Goal: Information Seeking & Learning: Learn about a topic

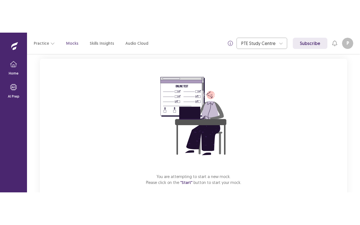
scroll to position [62, 0]
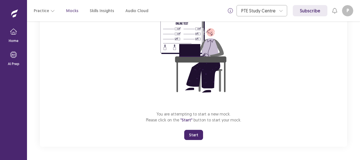
click at [196, 136] on button "Start" at bounding box center [193, 135] width 19 height 10
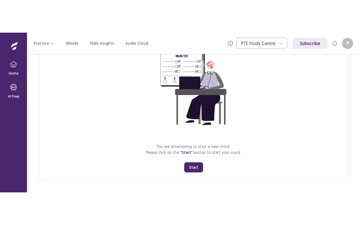
scroll to position [0, 0]
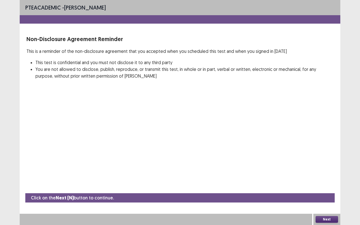
click at [331, 160] on button "Next" at bounding box center [327, 219] width 23 height 7
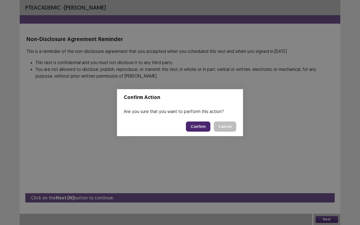
click at [199, 125] on button "Confirm" at bounding box center [198, 127] width 24 height 10
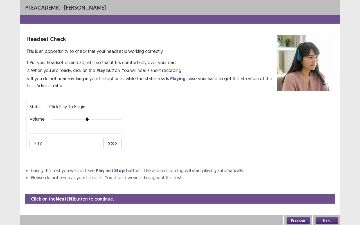
click at [324, 160] on button "Next" at bounding box center [327, 220] width 23 height 7
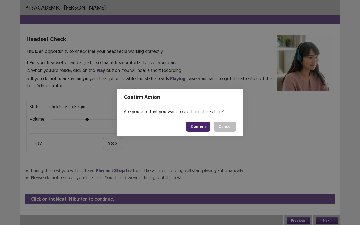
click at [204, 126] on button "Confirm" at bounding box center [198, 127] width 24 height 10
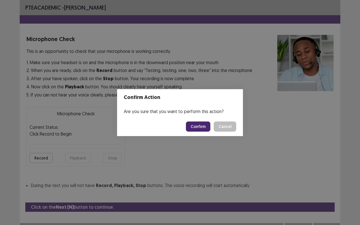
scroll to position [6, 0]
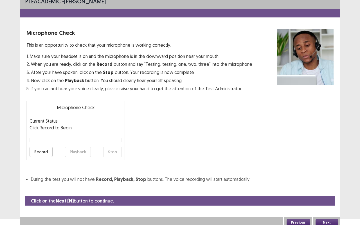
click at [325, 160] on button "Next" at bounding box center [327, 222] width 23 height 7
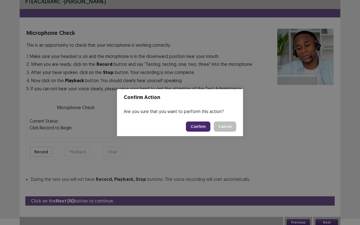
click at [200, 128] on button "Confirm" at bounding box center [198, 127] width 24 height 10
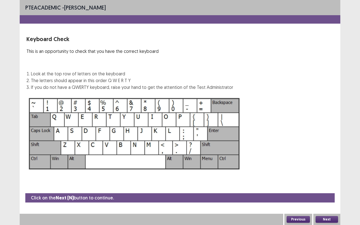
scroll to position [0, 0]
click at [331, 160] on button "Next" at bounding box center [327, 219] width 23 height 7
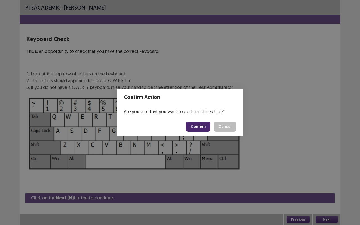
click at [208, 124] on button "Confirm" at bounding box center [198, 127] width 24 height 10
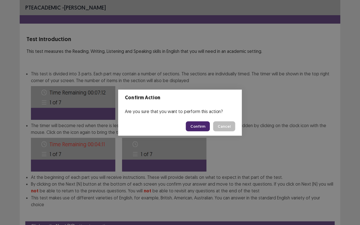
scroll to position [21, 0]
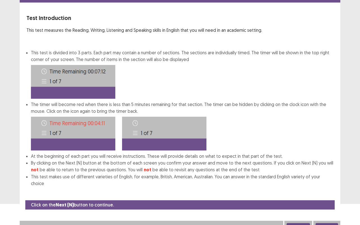
click at [332, 160] on button "Next" at bounding box center [327, 226] width 23 height 7
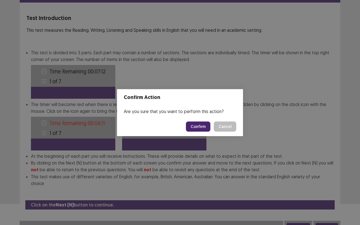
click at [207, 127] on button "Confirm" at bounding box center [198, 127] width 24 height 10
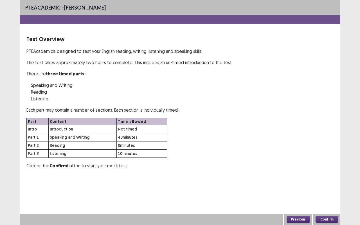
scroll to position [0, 0]
click at [324, 160] on button "Confirm" at bounding box center [327, 219] width 23 height 7
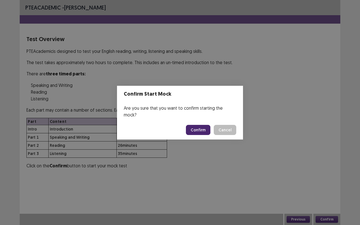
click at [201, 126] on button "Confirm" at bounding box center [198, 130] width 24 height 10
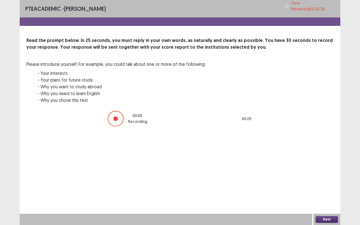
click at [327, 160] on button "Next" at bounding box center [327, 219] width 23 height 7
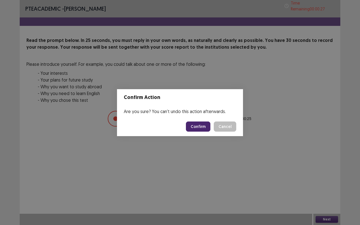
click at [208, 126] on button "Confirm" at bounding box center [198, 127] width 24 height 10
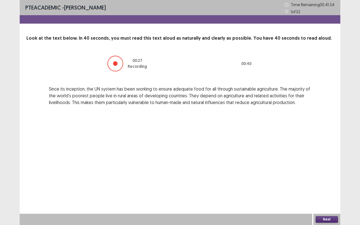
click at [328, 160] on button "Next" at bounding box center [327, 219] width 23 height 7
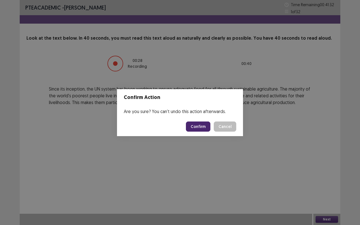
click at [201, 126] on button "Confirm" at bounding box center [198, 127] width 24 height 10
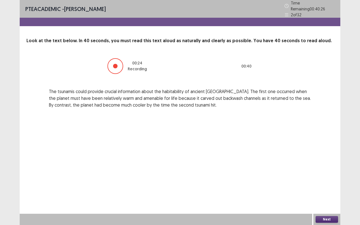
click at [333, 160] on button "Next" at bounding box center [327, 219] width 23 height 7
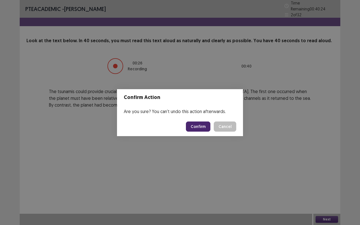
click at [199, 126] on button "Confirm" at bounding box center [198, 127] width 24 height 10
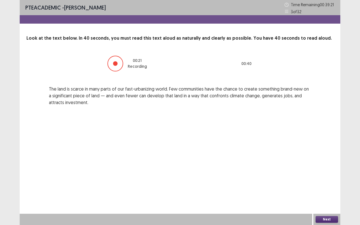
click at [327, 160] on button "Next" at bounding box center [327, 219] width 23 height 7
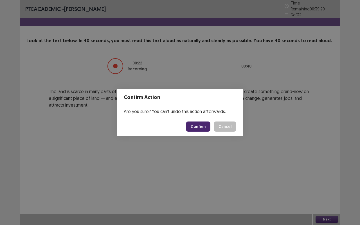
click at [207, 123] on button "Confirm" at bounding box center [198, 127] width 24 height 10
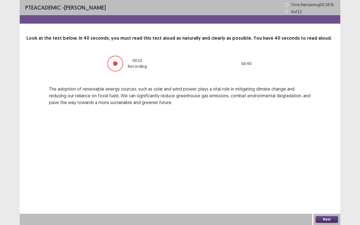
click at [325, 160] on button "Next" at bounding box center [327, 219] width 23 height 7
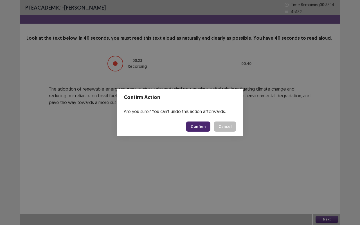
click at [202, 126] on button "Confirm" at bounding box center [198, 127] width 24 height 10
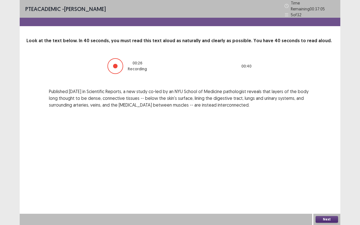
click at [336, 160] on button "Next" at bounding box center [327, 219] width 23 height 7
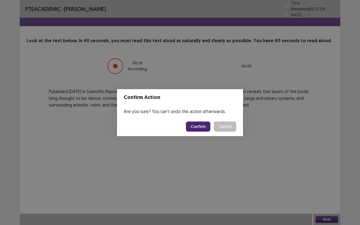
click at [199, 125] on button "Confirm" at bounding box center [198, 127] width 24 height 10
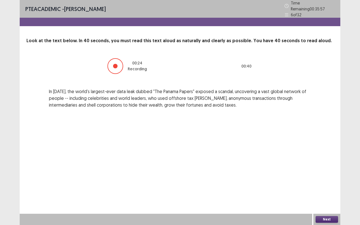
click at [336, 160] on button "Next" at bounding box center [327, 219] width 23 height 7
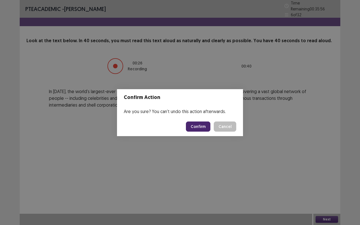
click at [205, 127] on button "Confirm" at bounding box center [198, 127] width 24 height 10
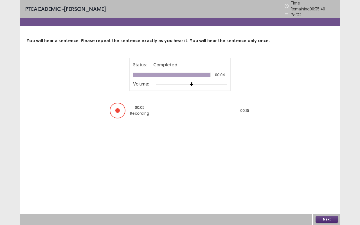
click at [338, 160] on div "Next" at bounding box center [326, 219] width 27 height 11
click at [330, 160] on button "Next" at bounding box center [327, 219] width 23 height 7
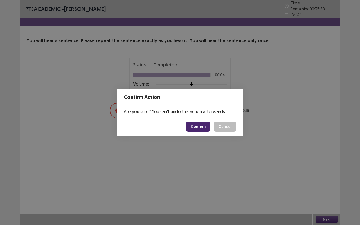
click at [196, 125] on button "Confirm" at bounding box center [198, 127] width 24 height 10
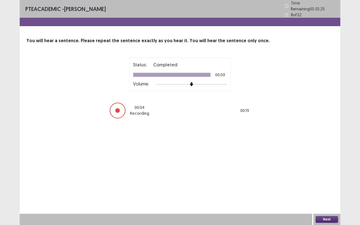
click at [330, 160] on button "Next" at bounding box center [327, 219] width 23 height 7
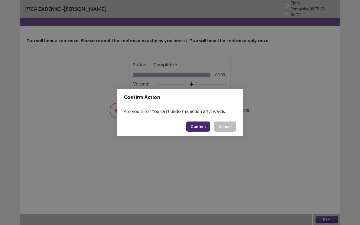
click at [197, 127] on button "Confirm" at bounding box center [198, 127] width 24 height 10
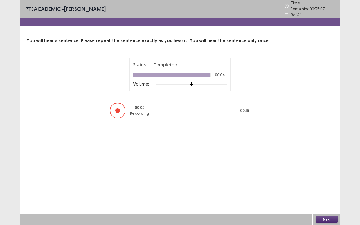
click at [336, 160] on button "Next" at bounding box center [327, 219] width 23 height 7
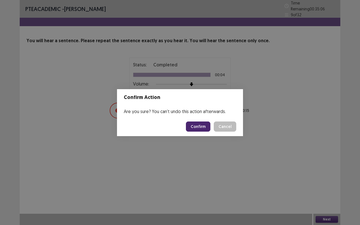
click at [206, 128] on button "Confirm" at bounding box center [198, 127] width 24 height 10
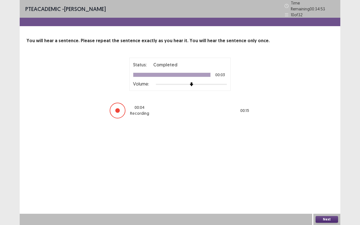
click at [328, 160] on button "Next" at bounding box center [327, 219] width 23 height 7
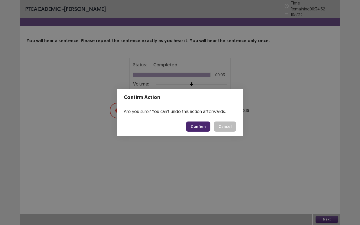
click at [197, 125] on button "Confirm" at bounding box center [198, 127] width 24 height 10
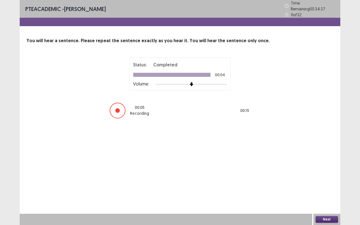
click at [324, 160] on button "Next" at bounding box center [327, 219] width 23 height 7
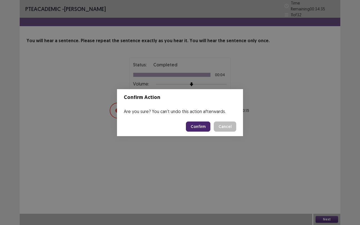
click at [205, 128] on button "Confirm" at bounding box center [198, 127] width 24 height 10
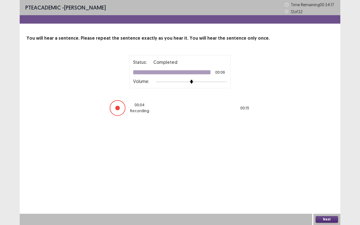
click at [327, 160] on button "Next" at bounding box center [327, 219] width 23 height 7
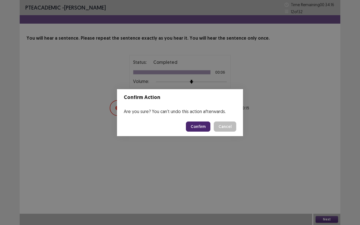
click at [206, 126] on button "Confirm" at bounding box center [198, 127] width 24 height 10
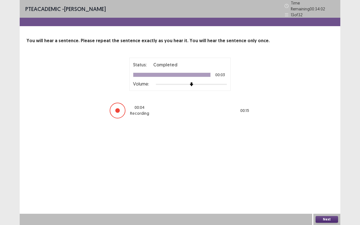
click at [333, 160] on button "Next" at bounding box center [327, 219] width 23 height 7
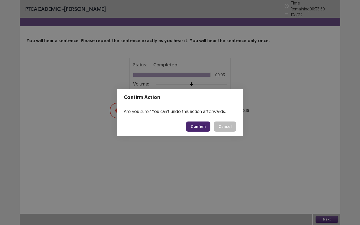
click at [198, 128] on button "Confirm" at bounding box center [198, 127] width 24 height 10
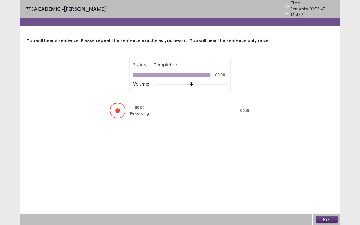
click at [329, 160] on button "Next" at bounding box center [327, 219] width 23 height 7
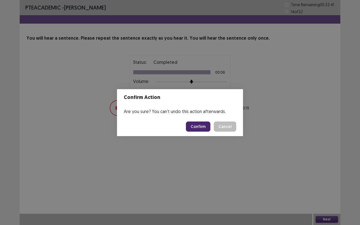
click at [204, 126] on button "Confirm" at bounding box center [198, 127] width 24 height 10
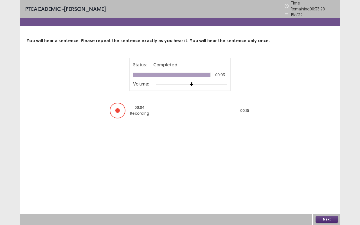
click at [324, 160] on button "Next" at bounding box center [327, 219] width 23 height 7
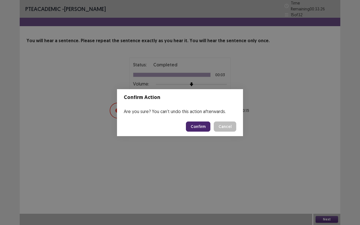
click at [207, 127] on button "Confirm" at bounding box center [198, 127] width 24 height 10
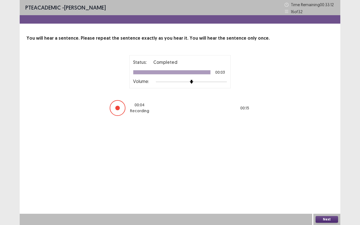
click at [326, 160] on button "Next" at bounding box center [327, 219] width 23 height 7
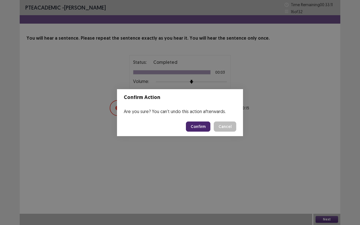
click at [208, 128] on button "Confirm" at bounding box center [198, 127] width 24 height 10
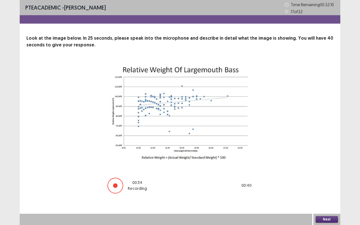
click at [329, 160] on button "Next" at bounding box center [327, 219] width 23 height 7
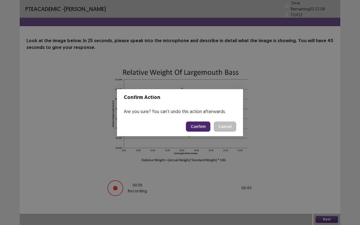
click at [199, 127] on button "Confirm" at bounding box center [198, 127] width 24 height 10
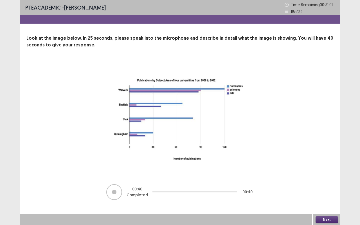
click at [334, 160] on button "Next" at bounding box center [327, 219] width 23 height 7
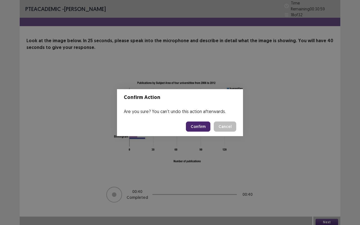
click at [203, 123] on button "Confirm" at bounding box center [198, 127] width 24 height 10
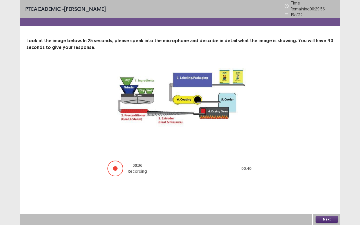
click at [333, 160] on button "Next" at bounding box center [327, 219] width 23 height 7
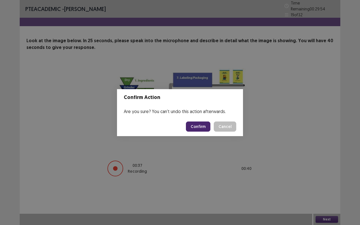
click at [197, 124] on button "Confirm" at bounding box center [198, 127] width 24 height 10
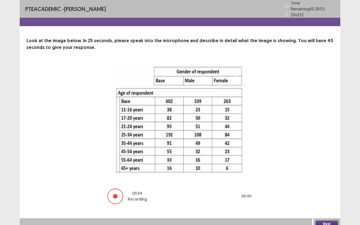
click at [333, 160] on button "Next" at bounding box center [327, 224] width 23 height 7
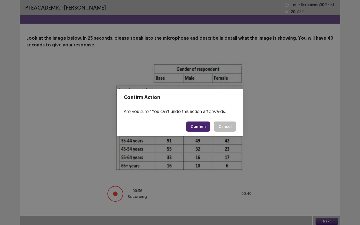
click at [209, 126] on button "Confirm" at bounding box center [198, 127] width 24 height 10
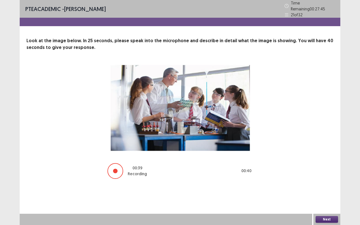
click at [334, 160] on button "Next" at bounding box center [327, 219] width 23 height 7
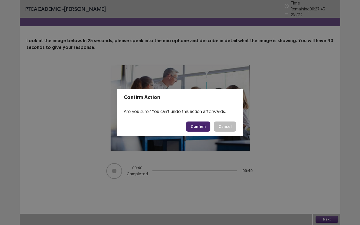
click at [205, 123] on button "Confirm" at bounding box center [198, 127] width 24 height 10
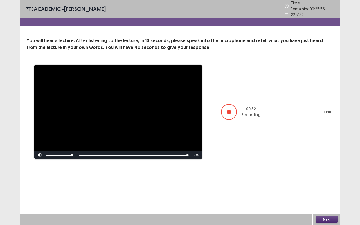
click at [331, 160] on button "Next" at bounding box center [327, 219] width 23 height 7
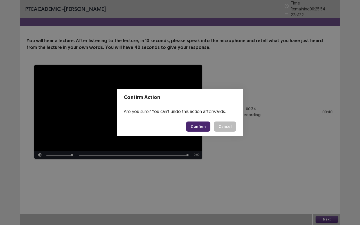
click at [203, 127] on button "Confirm" at bounding box center [198, 127] width 24 height 10
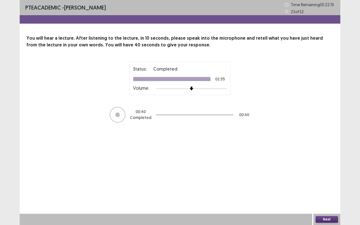
click at [332, 160] on button "Next" at bounding box center [327, 219] width 23 height 7
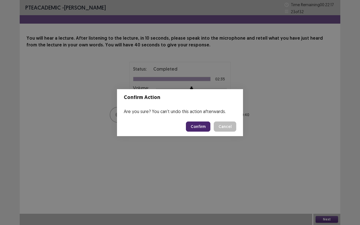
click at [202, 127] on button "Confirm" at bounding box center [198, 127] width 24 height 10
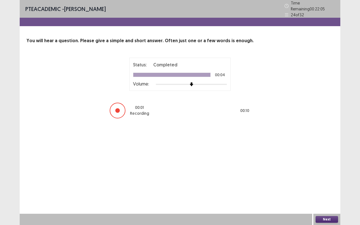
click at [329, 160] on button "Next" at bounding box center [327, 219] width 23 height 7
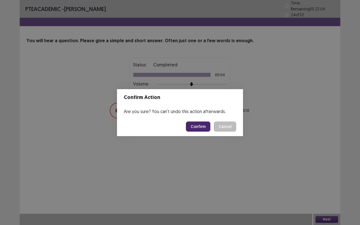
click at [205, 125] on button "Confirm" at bounding box center [198, 127] width 24 height 10
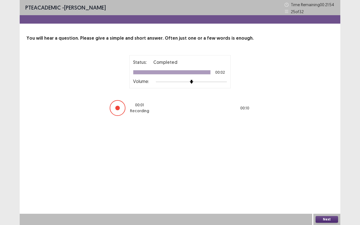
click at [327, 160] on button "Next" at bounding box center [327, 219] width 23 height 7
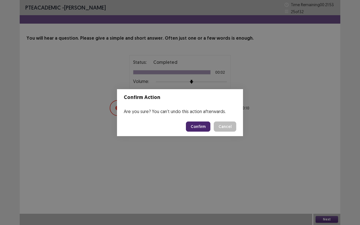
click at [206, 128] on button "Confirm" at bounding box center [198, 127] width 24 height 10
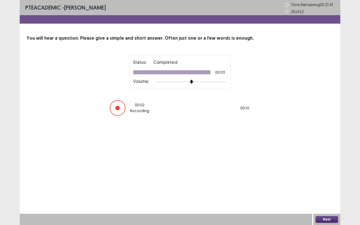
click at [329, 160] on button "Next" at bounding box center [327, 219] width 23 height 7
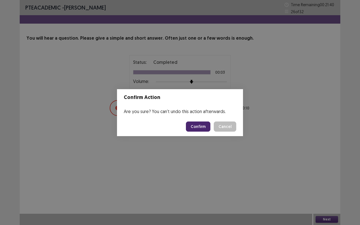
click at [204, 129] on button "Confirm" at bounding box center [198, 127] width 24 height 10
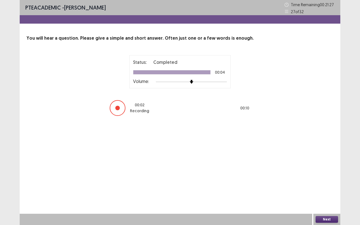
click at [327, 160] on button "Next" at bounding box center [327, 219] width 23 height 7
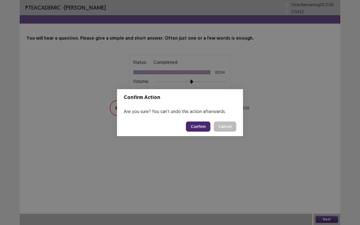
click at [201, 125] on button "Confirm" at bounding box center [198, 127] width 24 height 10
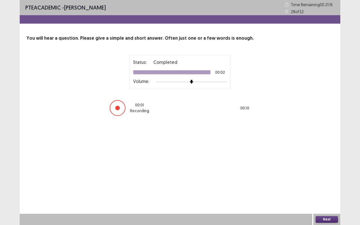
click at [329, 160] on button "Next" at bounding box center [327, 219] width 23 height 7
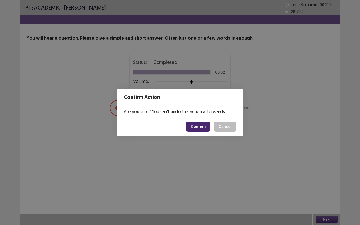
click at [208, 126] on button "Confirm" at bounding box center [198, 127] width 24 height 10
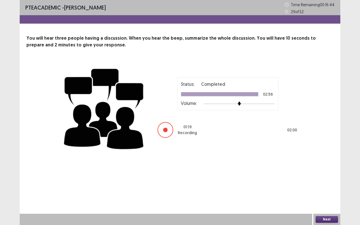
click at [328, 160] on button "Next" at bounding box center [327, 219] width 23 height 7
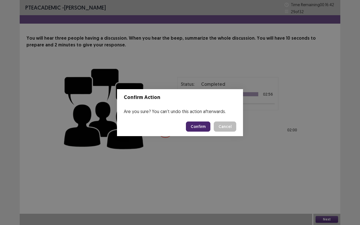
click at [205, 126] on button "Confirm" at bounding box center [198, 127] width 24 height 10
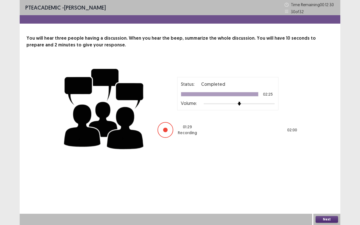
click at [328, 160] on button "Next" at bounding box center [327, 219] width 23 height 7
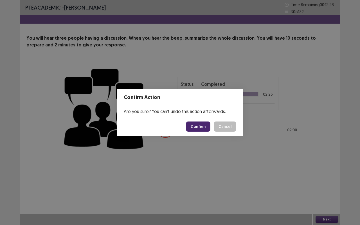
click at [194, 127] on button "Confirm" at bounding box center [198, 127] width 24 height 10
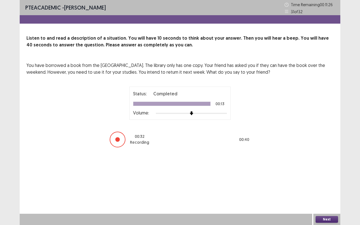
click at [327, 160] on button "Next" at bounding box center [327, 219] width 23 height 7
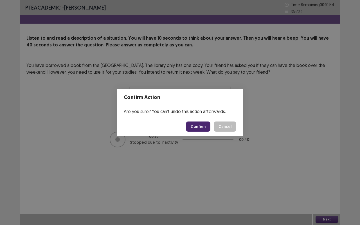
click at [198, 129] on button "Confirm" at bounding box center [198, 127] width 24 height 10
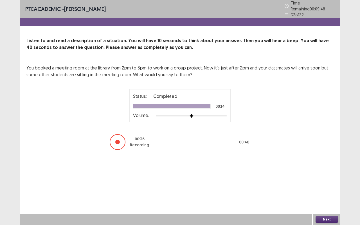
click at [333, 160] on button "Next" at bounding box center [327, 219] width 23 height 7
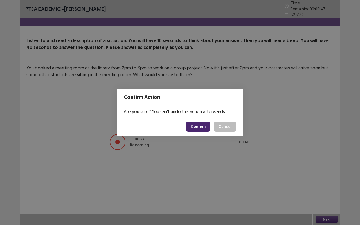
click at [203, 127] on button "Confirm" at bounding box center [198, 127] width 24 height 10
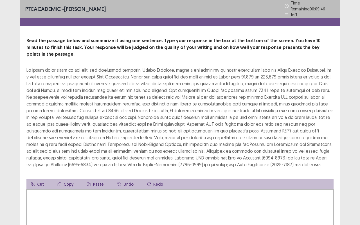
scroll to position [1, 0]
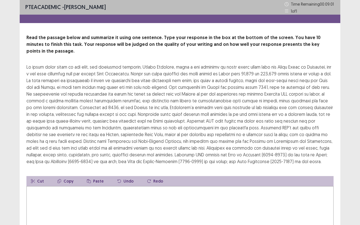
click at [52, 160] on textarea at bounding box center [179, 217] width 307 height 62
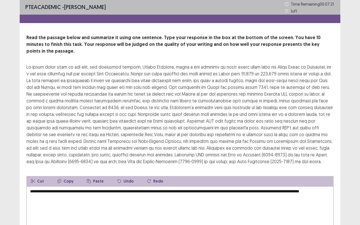
click at [100, 160] on textarea "**********" at bounding box center [179, 217] width 307 height 62
click at [72, 160] on textarea "**********" at bounding box center [179, 217] width 307 height 62
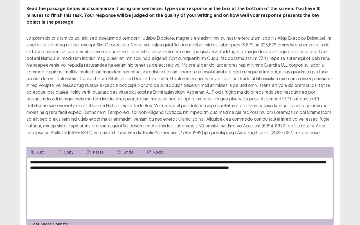
scroll to position [30, 0]
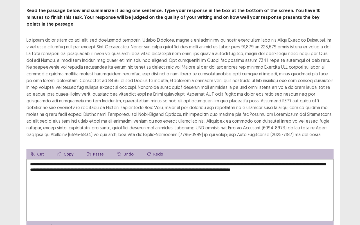
click at [62, 160] on textarea "**********" at bounding box center [179, 190] width 307 height 62
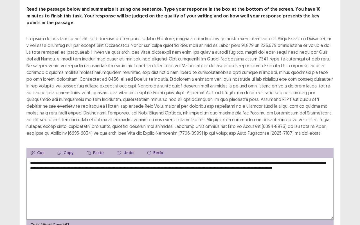
scroll to position [52, 0]
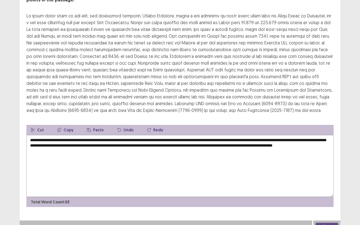
type textarea "**********"
click at [328, 160] on button "Next" at bounding box center [327, 226] width 23 height 7
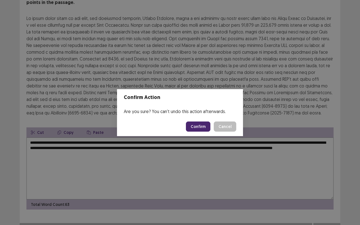
click at [205, 123] on button "Confirm" at bounding box center [198, 127] width 24 height 10
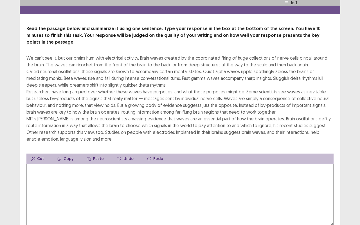
scroll to position [13, 0]
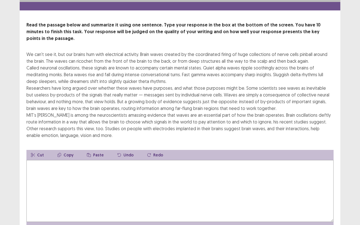
click at [45, 160] on textarea at bounding box center [179, 191] width 307 height 62
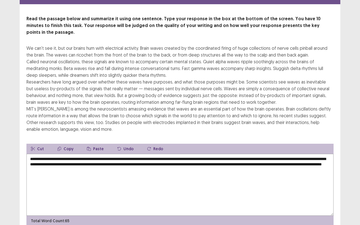
scroll to position [22, 0]
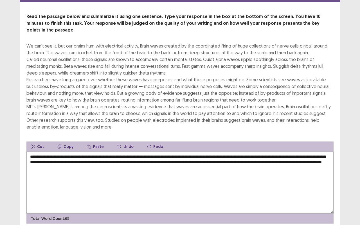
click at [125, 152] on textarea "**********" at bounding box center [179, 183] width 307 height 62
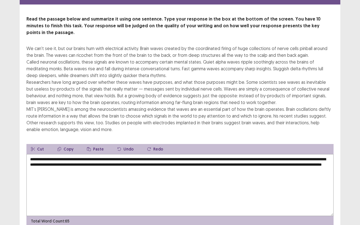
click at [125, 154] on textarea "**********" at bounding box center [179, 185] width 307 height 62
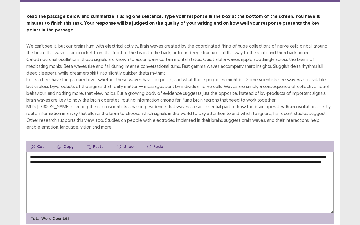
click at [125, 152] on textarea "**********" at bounding box center [179, 183] width 307 height 62
click at [123, 152] on textarea "**********" at bounding box center [179, 183] width 307 height 62
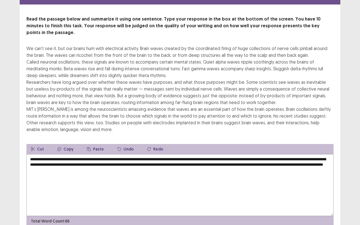
click at [227, 157] on textarea "**********" at bounding box center [179, 185] width 307 height 62
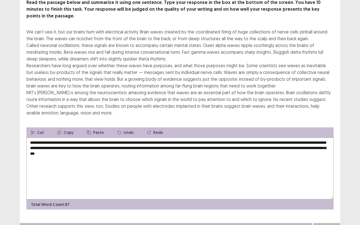
type textarea "**********"
click at [327, 160] on button "Next" at bounding box center [327, 228] width 23 height 7
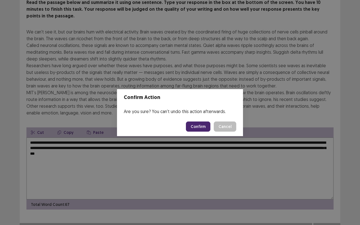
click at [199, 127] on button "Confirm" at bounding box center [198, 127] width 24 height 10
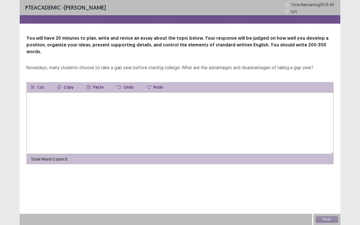
click at [222, 105] on textarea at bounding box center [179, 123] width 307 height 62
click at [156, 92] on textarea "**********" at bounding box center [179, 123] width 307 height 62
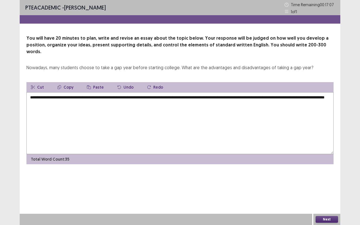
click at [124, 100] on textarea "**********" at bounding box center [179, 123] width 307 height 62
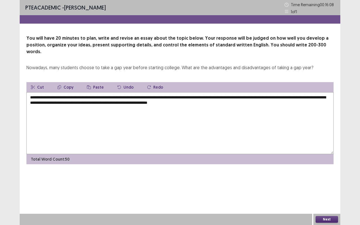
click at [177, 96] on textarea "**********" at bounding box center [179, 123] width 307 height 62
click at [256, 101] on textarea "**********" at bounding box center [179, 123] width 307 height 62
click at [44, 116] on textarea "**********" at bounding box center [179, 123] width 307 height 62
click at [179, 112] on textarea "**********" at bounding box center [179, 123] width 307 height 62
click at [171, 109] on textarea "**********" at bounding box center [179, 123] width 307 height 62
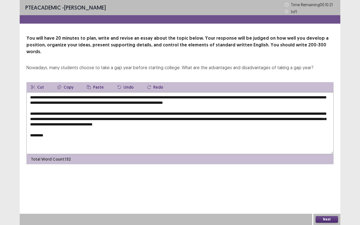
click at [232, 118] on textarea "**********" at bounding box center [179, 123] width 307 height 62
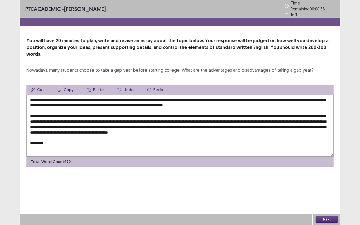
click at [56, 132] on textarea "**********" at bounding box center [179, 126] width 307 height 62
click at [151, 136] on textarea "**********" at bounding box center [179, 126] width 307 height 62
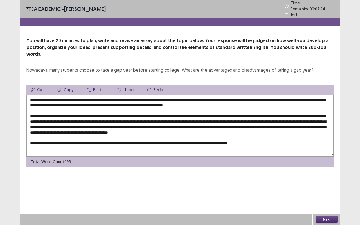
click at [208, 135] on textarea at bounding box center [179, 126] width 307 height 62
click at [276, 134] on textarea at bounding box center [179, 126] width 307 height 62
click at [319, 135] on textarea at bounding box center [179, 126] width 307 height 62
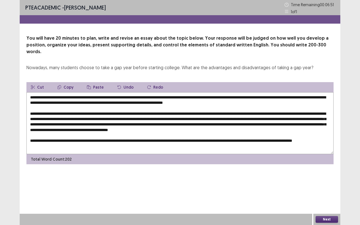
click at [302, 135] on textarea at bounding box center [179, 123] width 307 height 62
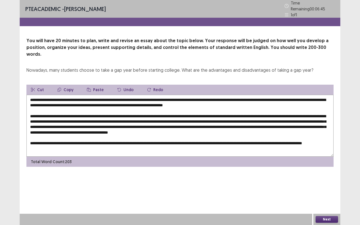
click at [66, 140] on textarea at bounding box center [179, 126] width 307 height 62
click at [75, 142] on textarea at bounding box center [179, 126] width 307 height 62
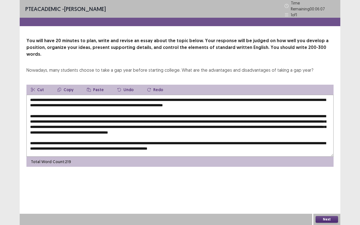
click at [129, 140] on textarea at bounding box center [179, 126] width 307 height 62
click at [264, 141] on textarea at bounding box center [179, 126] width 307 height 62
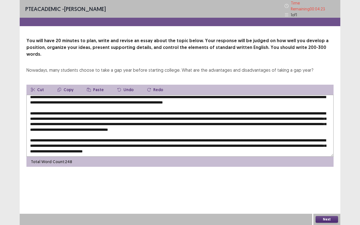
scroll to position [11, 0]
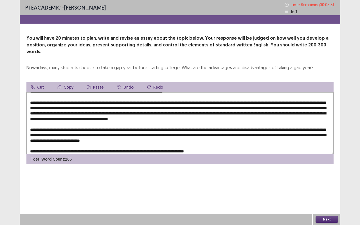
click at [221, 145] on textarea at bounding box center [179, 123] width 307 height 62
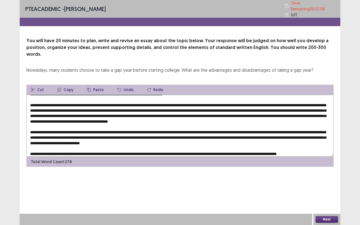
scroll to position [16, 0]
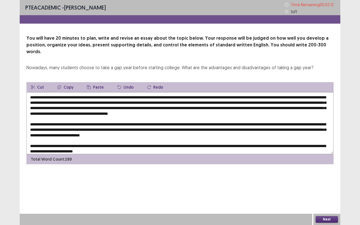
type textarea "**********"
click at [336, 160] on button "Next" at bounding box center [327, 219] width 23 height 7
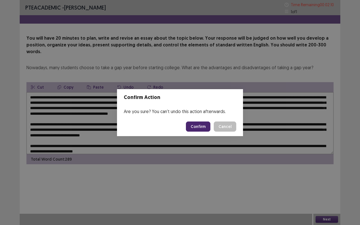
click at [206, 125] on button "Confirm" at bounding box center [198, 127] width 24 height 10
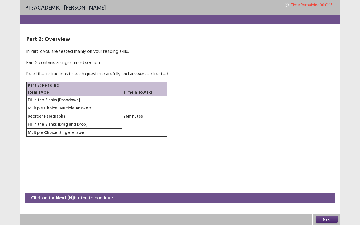
click at [331, 160] on button "Next" at bounding box center [327, 219] width 23 height 7
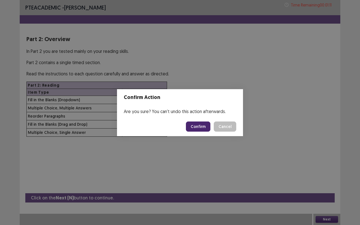
click at [199, 129] on button "Confirm" at bounding box center [198, 127] width 24 height 10
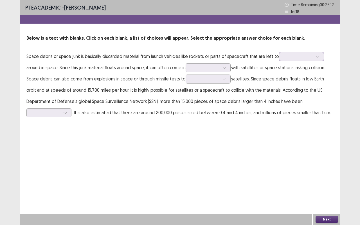
click at [316, 58] on icon at bounding box center [318, 57] width 4 height 4
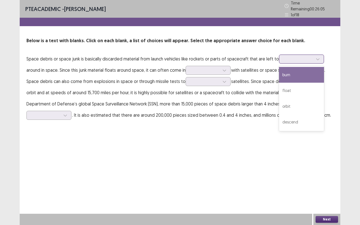
click at [287, 72] on div "burn" at bounding box center [301, 75] width 45 height 16
click at [316, 57] on icon at bounding box center [318, 59] width 4 height 4
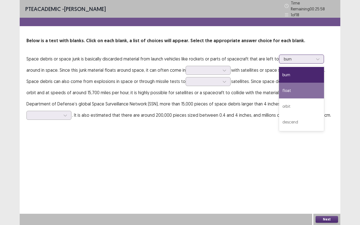
click at [300, 88] on div "float" at bounding box center [301, 91] width 45 height 16
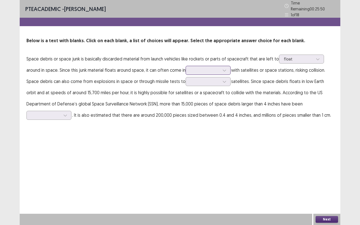
click at [226, 69] on icon at bounding box center [225, 70] width 4 height 4
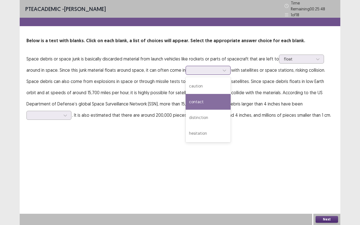
click at [211, 100] on div "contact" at bounding box center [208, 102] width 45 height 16
click at [225, 70] on icon at bounding box center [224, 71] width 3 height 2
click at [311, 71] on p "Space debris or space junk is basically discarded material from launch vehicles…" at bounding box center [179, 87] width 307 height 68
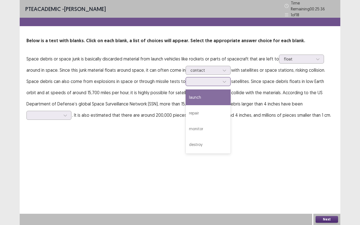
click at [224, 80] on icon at bounding box center [225, 82] width 4 height 4
click at [212, 94] on div "launch" at bounding box center [208, 97] width 45 height 16
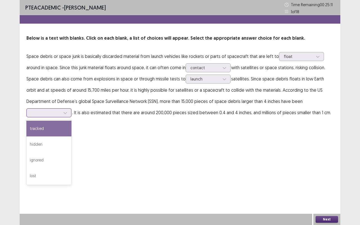
click at [67, 111] on icon at bounding box center [65, 113] width 4 height 4
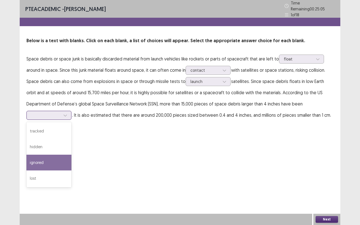
click at [71, 155] on div "ignored" at bounding box center [48, 163] width 45 height 16
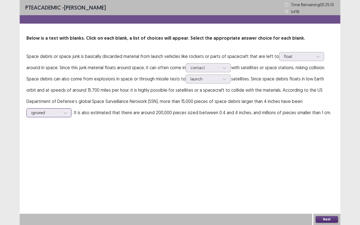
click at [67, 112] on icon at bounding box center [65, 113] width 3 height 2
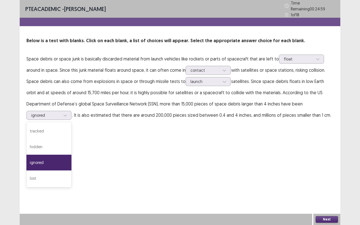
click at [251, 143] on div "PTE academic - [PERSON_NAME] Time Remaining 00 : 24 : 59 1 of 18 Below is a tex…" at bounding box center [180, 112] width 321 height 225
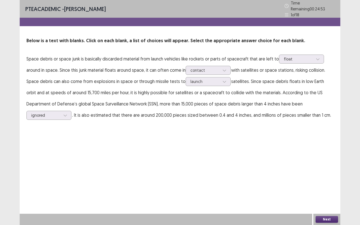
click at [329, 160] on button "Next" at bounding box center [327, 219] width 23 height 7
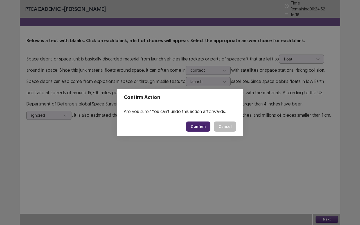
click at [200, 125] on button "Confirm" at bounding box center [198, 127] width 24 height 10
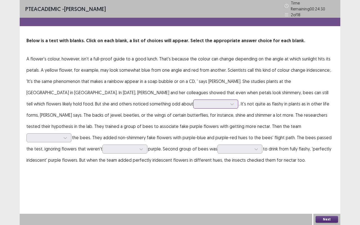
click at [230, 103] on icon at bounding box center [232, 104] width 4 height 4
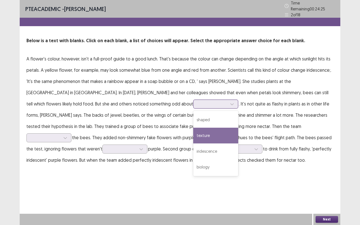
click at [193, 133] on div "texture" at bounding box center [215, 136] width 45 height 16
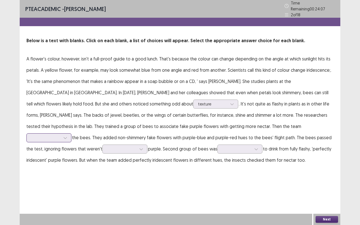
click at [67, 136] on icon at bounding box center [65, 138] width 4 height 4
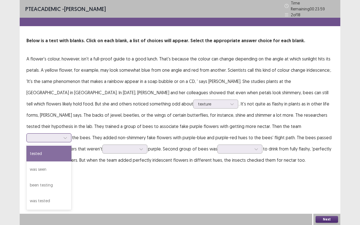
click at [71, 146] on div "tested" at bounding box center [48, 154] width 45 height 16
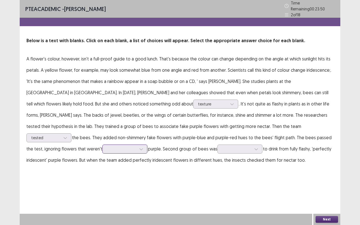
click at [143, 147] on icon at bounding box center [141, 149] width 4 height 4
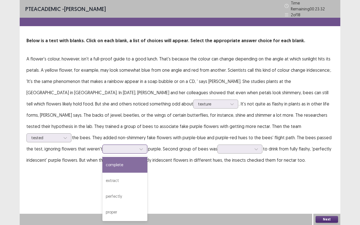
click at [147, 157] on div "complete" at bounding box center [124, 165] width 45 height 16
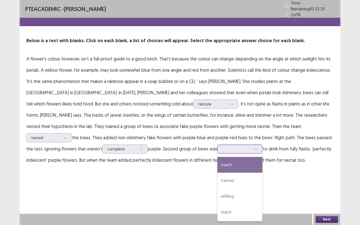
click at [254, 148] on icon at bounding box center [256, 149] width 4 height 4
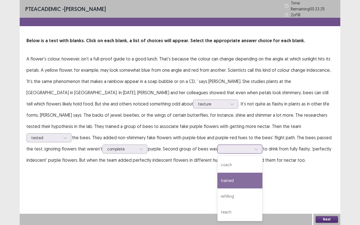
click at [217, 160] on div "trained" at bounding box center [239, 181] width 45 height 16
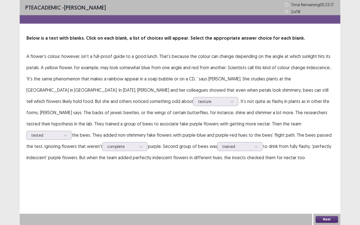
click at [328, 160] on button "Next" at bounding box center [327, 219] width 23 height 7
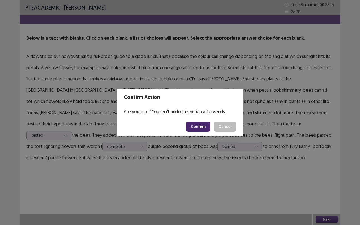
click at [201, 126] on button "Confirm" at bounding box center [198, 127] width 24 height 10
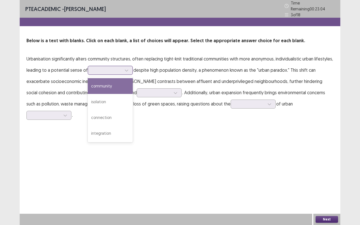
click at [128, 69] on icon at bounding box center [127, 70] width 4 height 4
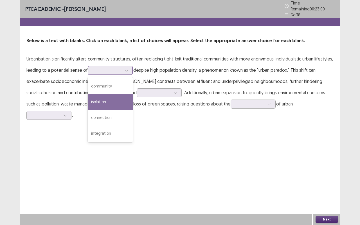
click at [113, 99] on div "isolation" at bounding box center [110, 102] width 45 height 16
click at [127, 69] on icon at bounding box center [127, 70] width 4 height 4
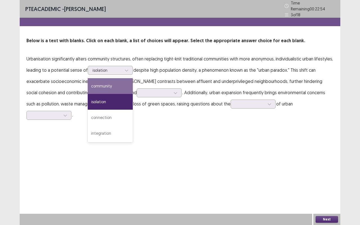
click at [209, 71] on p "Urbanisation significantly alters community structures, often replacing tight-k…" at bounding box center [179, 87] width 307 height 68
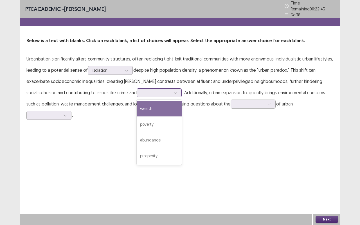
click at [174, 91] on icon at bounding box center [176, 93] width 4 height 4
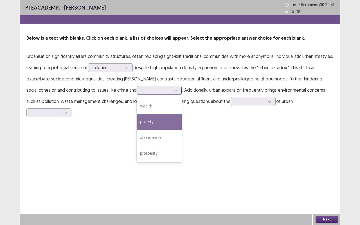
click at [137, 118] on div "poverty" at bounding box center [159, 122] width 45 height 16
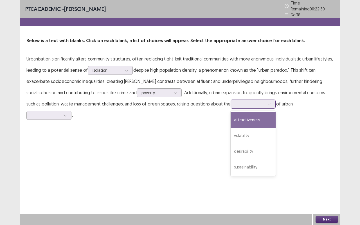
click at [268, 102] on icon at bounding box center [270, 104] width 4 height 4
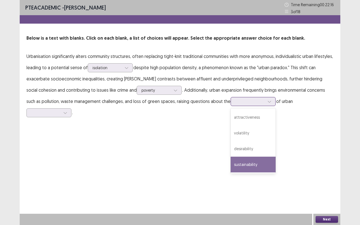
click at [231, 160] on div "sustainability" at bounding box center [253, 165] width 45 height 16
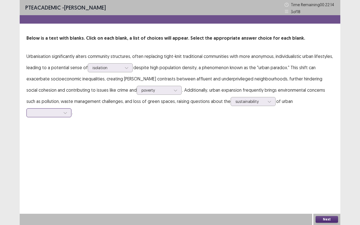
click at [67, 111] on icon at bounding box center [65, 113] width 4 height 4
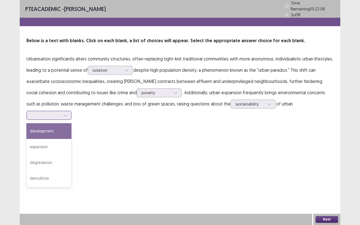
click at [71, 123] on div "development" at bounding box center [48, 131] width 45 height 16
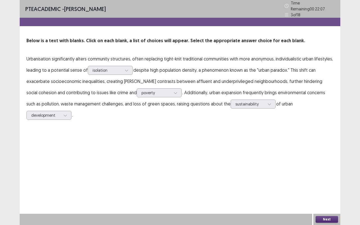
click at [329, 160] on button "Next" at bounding box center [327, 219] width 23 height 7
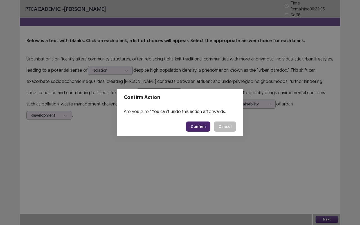
click at [206, 125] on button "Confirm" at bounding box center [198, 127] width 24 height 10
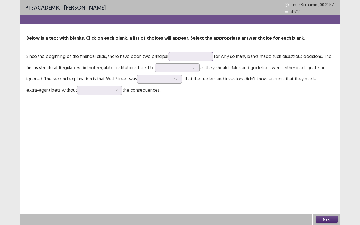
click at [209, 57] on icon at bounding box center [207, 57] width 4 height 4
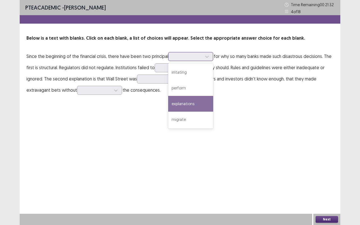
click at [196, 105] on div "explanations" at bounding box center [190, 104] width 45 height 16
click at [212, 55] on div "explanations" at bounding box center [190, 56] width 45 height 9
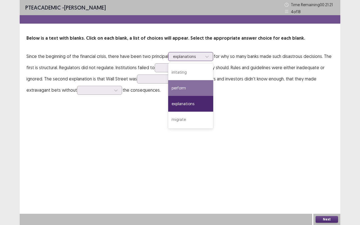
click at [190, 89] on div "perform" at bounding box center [190, 88] width 45 height 16
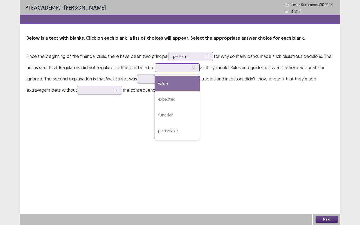
click at [193, 68] on icon at bounding box center [194, 68] width 4 height 4
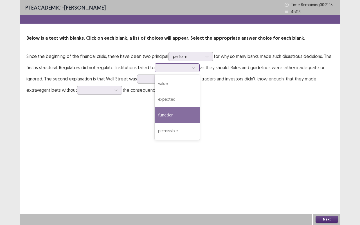
click at [172, 116] on div "function" at bounding box center [177, 115] width 45 height 16
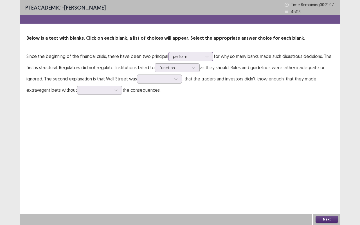
click at [210, 56] on div at bounding box center [207, 56] width 8 height 8
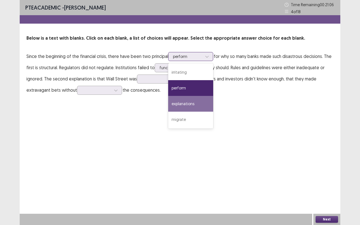
click at [202, 102] on div "explanations" at bounding box center [190, 104] width 45 height 16
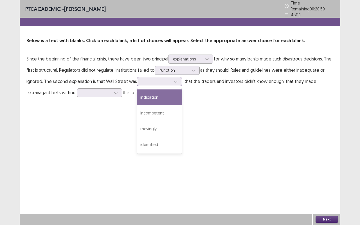
click at [175, 80] on icon at bounding box center [176, 82] width 4 height 4
click at [165, 99] on div "indication" at bounding box center [159, 97] width 45 height 16
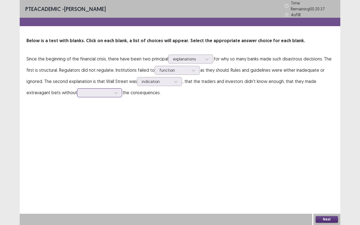
click at [116, 91] on icon at bounding box center [116, 93] width 4 height 4
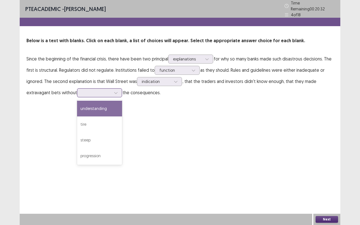
click at [111, 108] on div "understanding" at bounding box center [99, 109] width 45 height 16
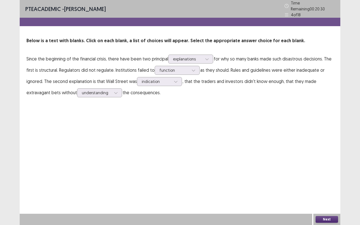
click at [326, 160] on button "Next" at bounding box center [327, 219] width 23 height 7
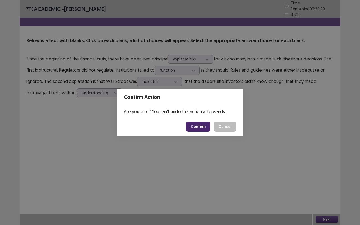
click at [206, 129] on button "Confirm" at bounding box center [198, 127] width 24 height 10
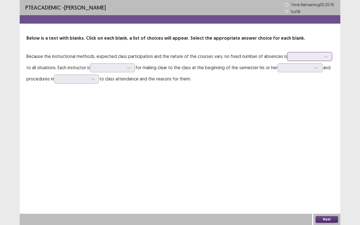
click at [324, 57] on icon at bounding box center [326, 57] width 4 height 4
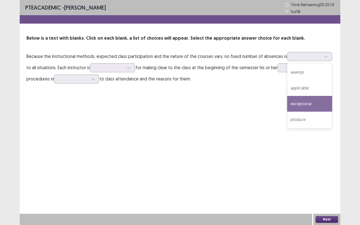
click at [257, 100] on div "PTE academic - [PERSON_NAME] Time Remaining 00 : 20 : 14 5 of 18 Below is a tex…" at bounding box center [180, 112] width 321 height 225
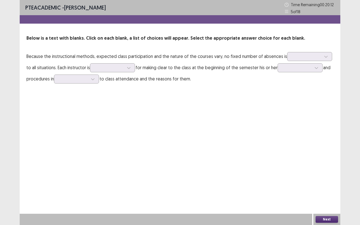
click at [156, 62] on p "Because the instructional methods, expected class participation and the nature …" at bounding box center [179, 68] width 307 height 34
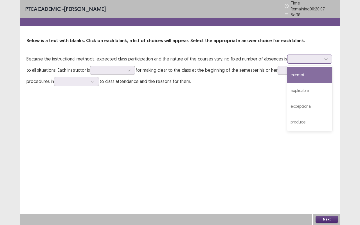
click at [324, 57] on icon at bounding box center [326, 59] width 4 height 4
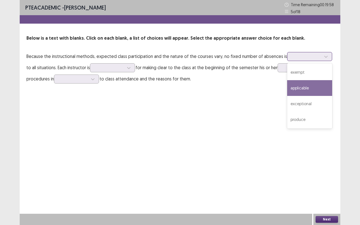
click at [309, 89] on div "applicable" at bounding box center [309, 88] width 45 height 16
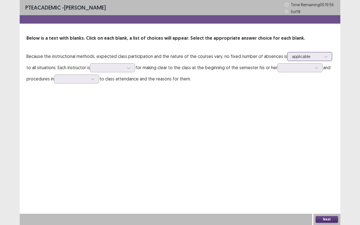
click at [322, 57] on div at bounding box center [326, 56] width 8 height 8
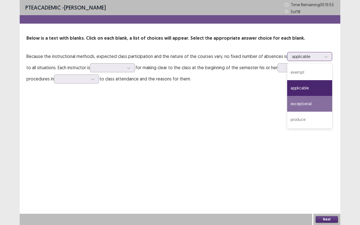
click at [305, 104] on div "exceptional" at bounding box center [309, 104] width 45 height 16
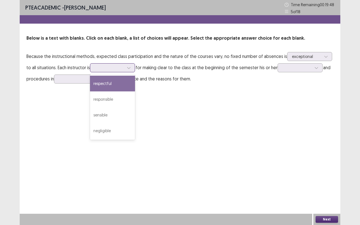
click at [131, 68] on icon at bounding box center [129, 68] width 4 height 4
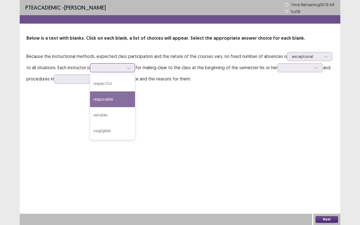
click at [121, 99] on div "responsible" at bounding box center [112, 99] width 45 height 16
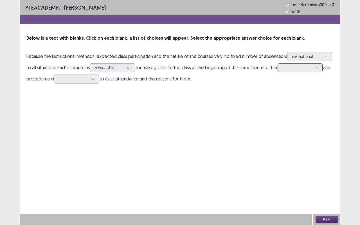
click at [318, 68] on icon at bounding box center [316, 68] width 3 height 2
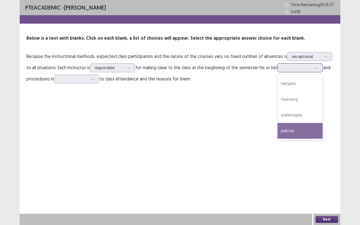
click at [293, 130] on div "policies" at bounding box center [300, 131] width 45 height 16
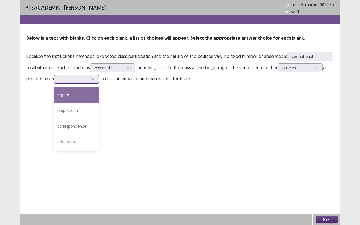
click at [96, 80] on div at bounding box center [93, 79] width 8 height 8
click at [89, 96] on div "regard" at bounding box center [76, 95] width 45 height 16
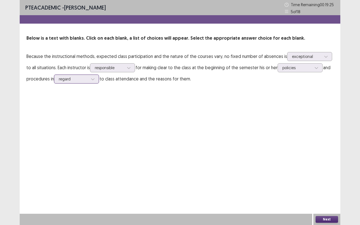
click at [95, 79] on icon at bounding box center [93, 79] width 4 height 4
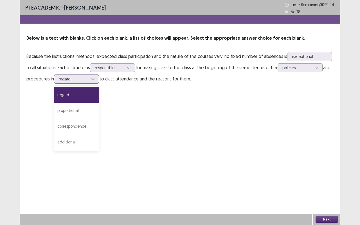
click at [95, 79] on icon at bounding box center [93, 79] width 4 height 4
click at [94, 78] on icon at bounding box center [93, 79] width 4 height 4
click at [330, 160] on button "Next" at bounding box center [327, 219] width 23 height 7
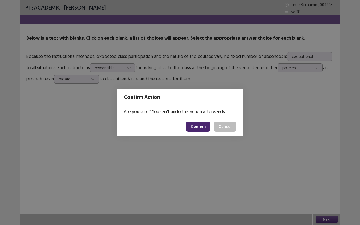
click at [205, 129] on button "Confirm" at bounding box center [198, 127] width 24 height 10
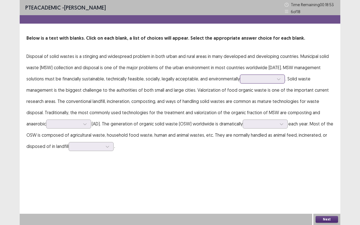
click at [280, 79] on icon at bounding box center [278, 79] width 3 height 2
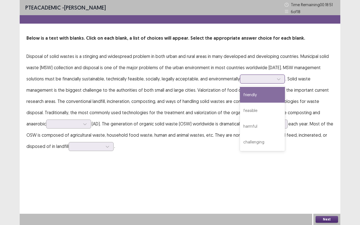
click at [268, 94] on div "friendly" at bounding box center [262, 95] width 45 height 16
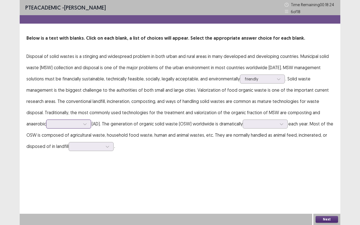
click at [87, 124] on icon at bounding box center [85, 124] width 4 height 4
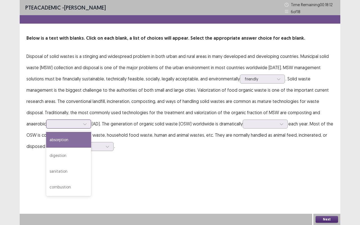
click at [73, 139] on div "absorption" at bounding box center [68, 140] width 45 height 16
click at [87, 123] on icon at bounding box center [85, 124] width 4 height 4
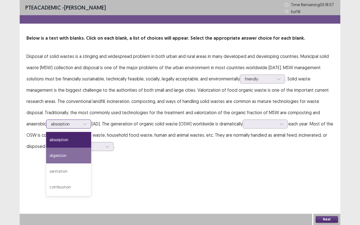
click at [76, 154] on div "digestion" at bounding box center [68, 156] width 45 height 16
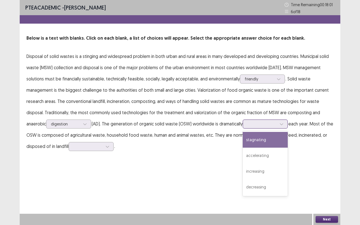
click at [284, 125] on icon at bounding box center [282, 124] width 4 height 4
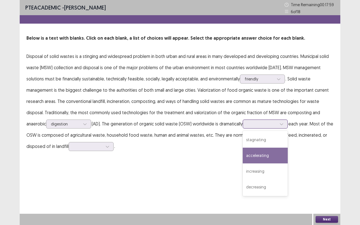
click at [273, 156] on div "accelerating" at bounding box center [265, 156] width 45 height 16
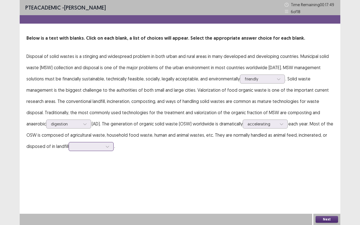
click at [109, 147] on icon at bounding box center [107, 147] width 4 height 4
click at [93, 160] on div "areas" at bounding box center [91, 210] width 45 height 16
click at [329, 160] on button "Next" at bounding box center [327, 219] width 23 height 7
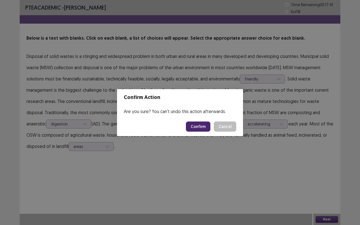
click at [206, 126] on button "Confirm" at bounding box center [198, 127] width 24 height 10
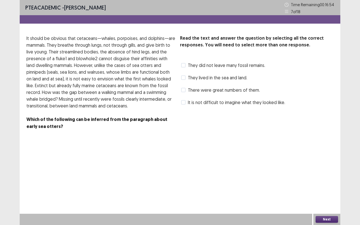
click at [183, 66] on span at bounding box center [183, 65] width 5 height 5
click at [330, 160] on button "Next" at bounding box center [327, 219] width 23 height 7
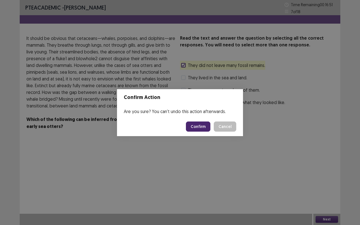
click at [203, 127] on button "Confirm" at bounding box center [198, 127] width 24 height 10
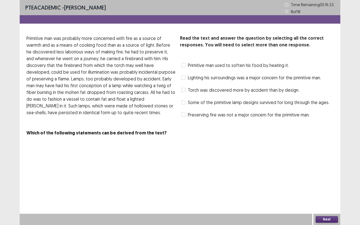
click at [83, 91] on p "Primitive man was probably more concerned with fire as a source of warmth and a…" at bounding box center [100, 75] width 149 height 81
click at [184, 116] on span at bounding box center [183, 115] width 5 height 5
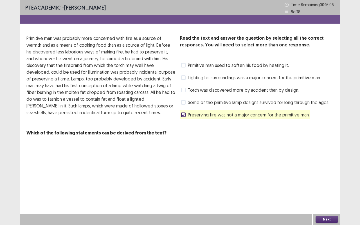
click at [334, 160] on button "Next" at bounding box center [327, 219] width 23 height 7
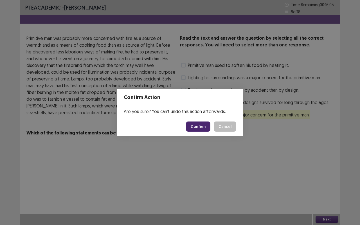
click at [206, 127] on button "Confirm" at bounding box center [198, 127] width 24 height 10
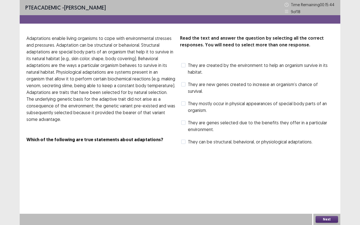
click at [184, 65] on span at bounding box center [183, 65] width 5 height 5
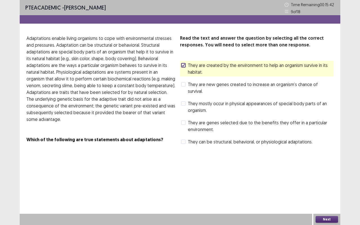
click at [328, 160] on button "Next" at bounding box center [327, 219] width 23 height 7
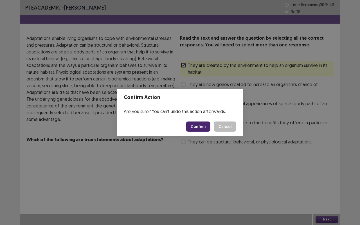
click at [206, 126] on button "Confirm" at bounding box center [198, 127] width 24 height 10
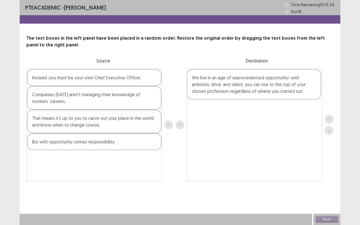
drag, startPoint x: 68, startPoint y: 127, endPoint x: 230, endPoint y: 86, distance: 166.7
click at [230, 86] on div "Instead, you must be your own Chief Executive Officer. Companies [DATE] aren’t …" at bounding box center [179, 125] width 307 height 113
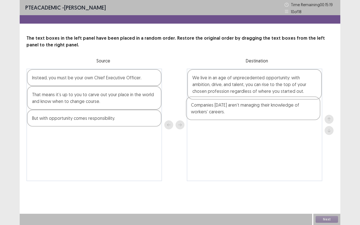
drag, startPoint x: 53, startPoint y: 101, endPoint x: 214, endPoint y: 111, distance: 161.8
click at [214, 111] on div "Instead, you must be your own Chief Executive Officer. Companies [DATE] aren’t …" at bounding box center [179, 125] width 307 height 113
click at [57, 120] on div "But with opportunity comes responsibility." at bounding box center [94, 118] width 134 height 17
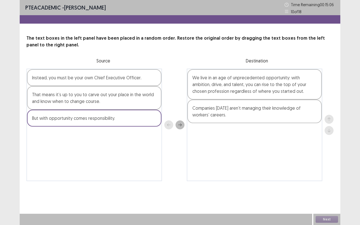
click at [60, 122] on div "But with opportunity comes responsibility." at bounding box center [94, 118] width 134 height 17
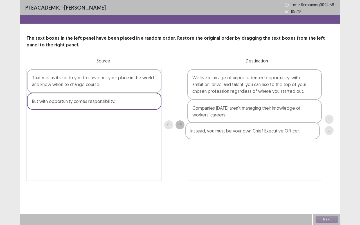
drag, startPoint x: 71, startPoint y: 80, endPoint x: 230, endPoint y: 133, distance: 168.4
click at [230, 133] on div "Instead, you must be your own Chief Executive Officer. That means it’s up to yo…" at bounding box center [179, 125] width 307 height 113
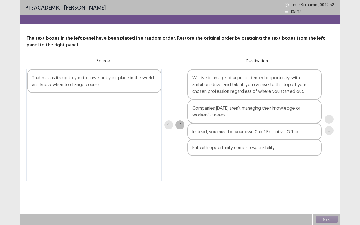
drag, startPoint x: 51, startPoint y: 105, endPoint x: 214, endPoint y: 150, distance: 168.4
click at [214, 151] on div "That means it’s up to you to carve out your place in the world and know when to…" at bounding box center [179, 125] width 307 height 113
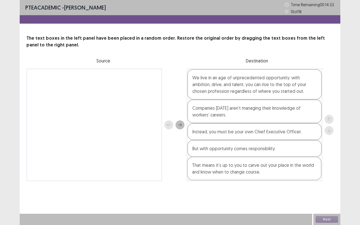
drag, startPoint x: 102, startPoint y: 84, endPoint x: 264, endPoint y: 174, distance: 185.5
click at [264, 160] on div "That means it’s up to you to carve out your place in the world and know when to…" at bounding box center [179, 125] width 307 height 113
click at [333, 160] on button "Next" at bounding box center [327, 219] width 23 height 7
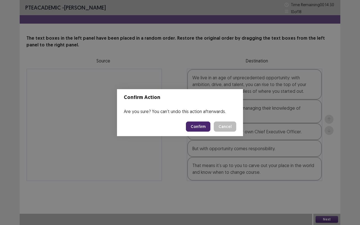
click at [208, 125] on button "Confirm" at bounding box center [198, 127] width 24 height 10
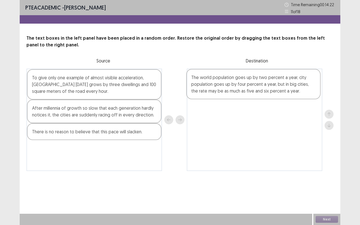
drag, startPoint x: 77, startPoint y: 88, endPoint x: 239, endPoint y: 88, distance: 161.8
click at [239, 88] on div "The world population goes up by two percent a year, city population goes up by …" at bounding box center [179, 120] width 307 height 102
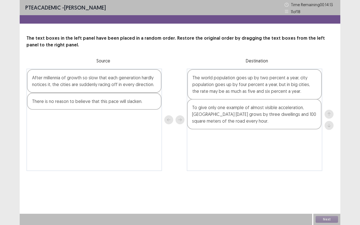
drag, startPoint x: 52, startPoint y: 89, endPoint x: 212, endPoint y: 116, distance: 163.0
click at [213, 117] on div "To give only one example of almost visible acceleration, [GEOGRAPHIC_DATA] [DAT…" at bounding box center [179, 120] width 307 height 102
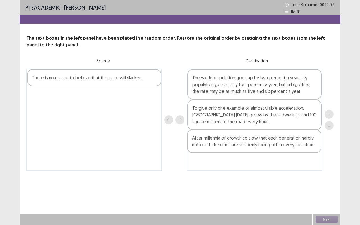
drag, startPoint x: 92, startPoint y: 83, endPoint x: 255, endPoint y: 143, distance: 173.6
click at [255, 143] on div "After millennia of growth so slow that each generation hardly notices it, the c…" at bounding box center [179, 120] width 307 height 102
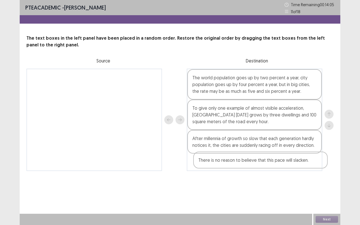
drag, startPoint x: 102, startPoint y: 77, endPoint x: 268, endPoint y: 162, distance: 187.0
click at [268, 160] on div "There is no reason to believe that this pace will slacken. The world population…" at bounding box center [179, 120] width 307 height 102
click at [334, 160] on button "Next" at bounding box center [327, 219] width 23 height 7
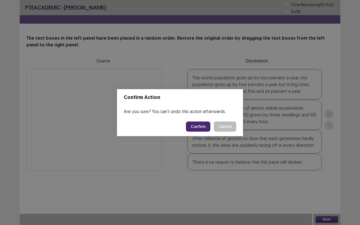
click at [206, 126] on button "Confirm" at bounding box center [198, 127] width 24 height 10
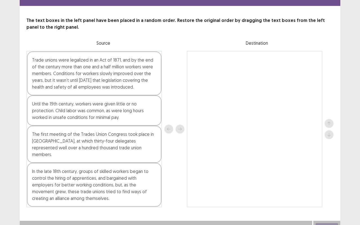
scroll to position [18, 0]
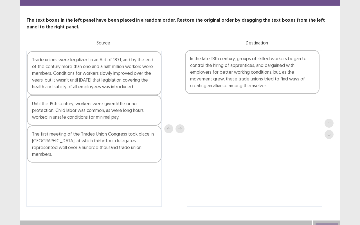
drag, startPoint x: 60, startPoint y: 181, endPoint x: 222, endPoint y: 74, distance: 193.3
click at [222, 74] on div "Trade unions were legalized in an Act of 1871, and by the end of the century mo…" at bounding box center [179, 129] width 307 height 156
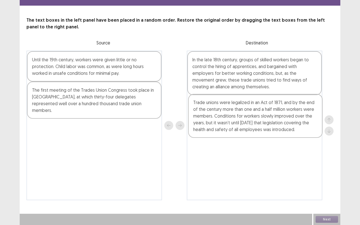
drag, startPoint x: 105, startPoint y: 75, endPoint x: 268, endPoint y: 118, distance: 168.2
click at [268, 118] on div "Trade unions were legalized in an Act of 1871, and by the end of the century mo…" at bounding box center [179, 126] width 307 height 150
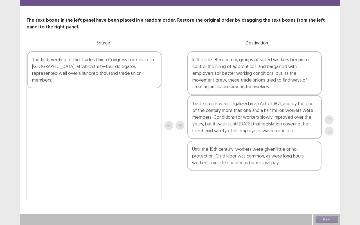
drag, startPoint x: 59, startPoint y: 68, endPoint x: 221, endPoint y: 158, distance: 185.6
click at [221, 158] on div "Until the 19th century, workers were given little or no protection. Child labor…" at bounding box center [179, 126] width 307 height 150
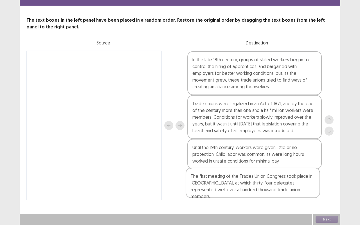
drag, startPoint x: 69, startPoint y: 67, endPoint x: 231, endPoint y: 183, distance: 199.1
click at [231, 160] on div "The first meeting of the Trades Union Congress took place in [GEOGRAPHIC_DATA],…" at bounding box center [179, 126] width 307 height 150
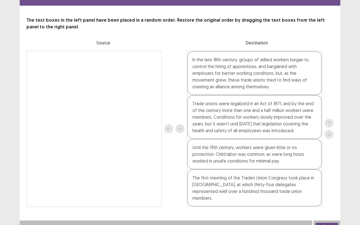
click at [263, 160] on div "The first meeting of the Trades Union Congress took place in [GEOGRAPHIC_DATA],…" at bounding box center [254, 187] width 134 height 37
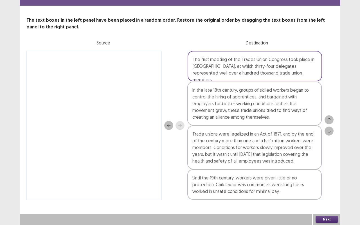
drag, startPoint x: 263, startPoint y: 188, endPoint x: 264, endPoint y: 62, distance: 125.7
click at [264, 62] on div "In the late 18th century, groups of skilled workers began to control the hiring…" at bounding box center [255, 126] width 136 height 150
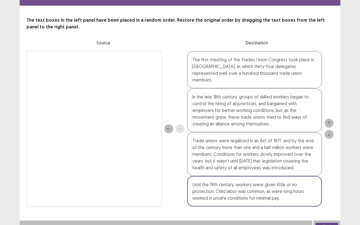
scroll to position [17, 0]
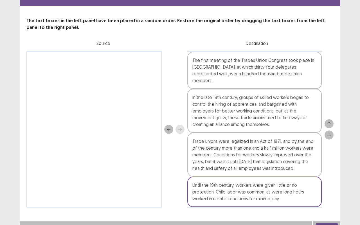
click at [328, 160] on button "Next" at bounding box center [327, 226] width 23 height 7
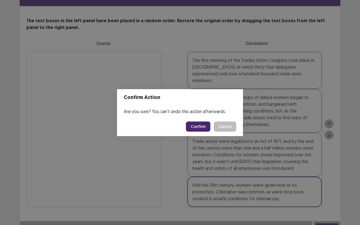
click at [203, 127] on button "Confirm" at bounding box center [198, 127] width 24 height 10
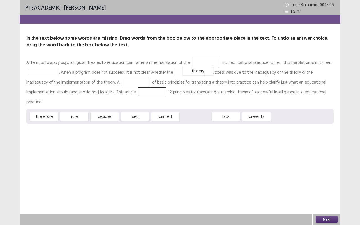
drag, startPoint x: 199, startPoint y: 107, endPoint x: 202, endPoint y: 61, distance: 45.6
drag, startPoint x: 51, startPoint y: 106, endPoint x: 51, endPoint y: 69, distance: 37.7
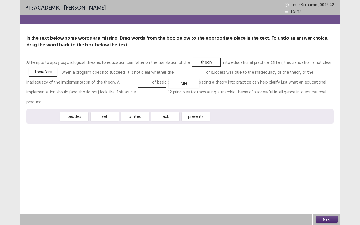
drag, startPoint x: 48, startPoint y: 109, endPoint x: 188, endPoint y: 75, distance: 144.3
drag, startPoint x: 203, startPoint y: 62, endPoint x: 195, endPoint y: 75, distance: 14.7
drag, startPoint x: 198, startPoint y: 107, endPoint x: 108, endPoint y: 79, distance: 94.1
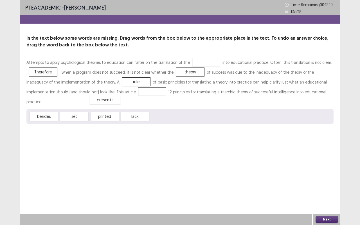
drag, startPoint x: 166, startPoint y: 107, endPoint x: 105, endPoint y: 91, distance: 62.4
drag, startPoint x: 78, startPoint y: 105, endPoint x: 194, endPoint y: 62, distance: 123.3
click at [331, 160] on button "Next" at bounding box center [327, 219] width 23 height 7
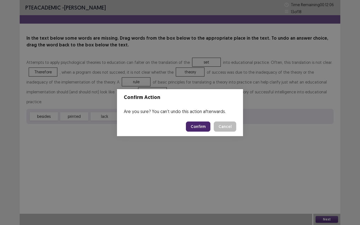
click at [205, 127] on button "Confirm" at bounding box center [198, 127] width 24 height 10
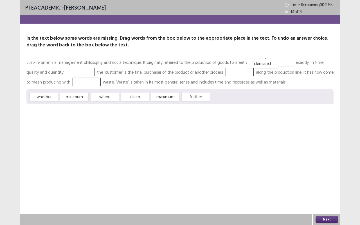
drag, startPoint x: 229, startPoint y: 97, endPoint x: 265, endPoint y: 64, distance: 49.2
drag, startPoint x: 132, startPoint y: 96, endPoint x: 59, endPoint y: 71, distance: 77.5
drag, startPoint x: 77, startPoint y: 98, endPoint x: 217, endPoint y: 72, distance: 142.5
drag, startPoint x: 111, startPoint y: 98, endPoint x: 80, endPoint y: 82, distance: 34.3
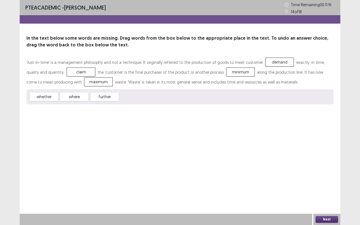
click at [331, 160] on button "Next" at bounding box center [327, 219] width 23 height 7
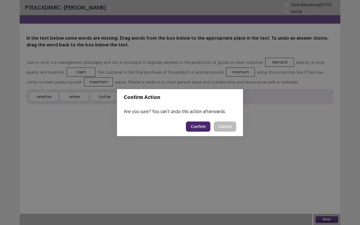
click at [201, 125] on button "Confirm" at bounding box center [198, 127] width 24 height 10
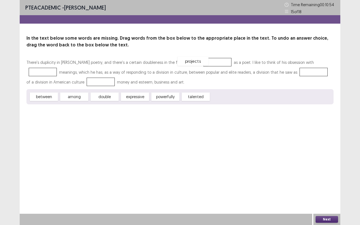
drag, startPoint x: 230, startPoint y: 97, endPoint x: 197, endPoint y: 62, distance: 48.6
drag, startPoint x: 109, startPoint y: 97, endPoint x: 306, endPoint y: 61, distance: 199.8
drag, startPoint x: 137, startPoint y: 97, endPoint x: 132, endPoint y: 98, distance: 5.2
click at [132, 98] on div "powerfully" at bounding box center [129, 97] width 31 height 9
drag, startPoint x: 165, startPoint y: 98, endPoint x: 272, endPoint y: 73, distance: 110.4
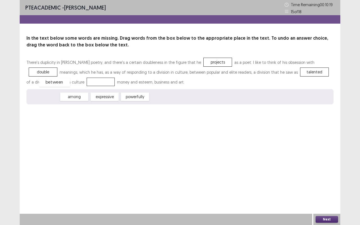
drag, startPoint x: 47, startPoint y: 99, endPoint x: 58, endPoint y: 84, distance: 18.1
click at [325, 160] on button "Next" at bounding box center [327, 219] width 23 height 7
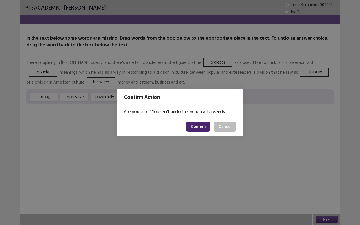
click at [202, 129] on button "Confirm" at bounding box center [198, 127] width 24 height 10
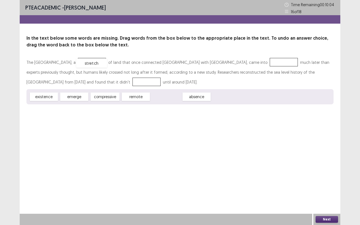
drag, startPoint x: 172, startPoint y: 98, endPoint x: 97, endPoint y: 64, distance: 81.7
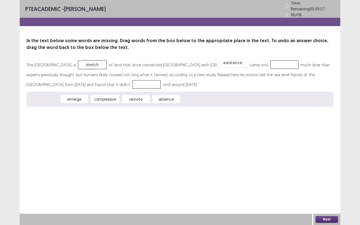
drag, startPoint x: 50, startPoint y: 98, endPoint x: 239, endPoint y: 61, distance: 192.5
drag, startPoint x: 46, startPoint y: 97, endPoint x: 78, endPoint y: 81, distance: 35.7
click at [328, 160] on button "Next" at bounding box center [327, 219] width 23 height 7
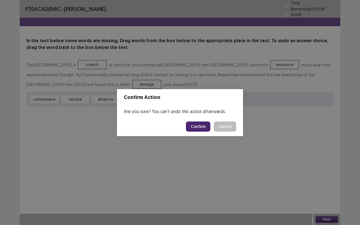
click at [202, 128] on button "Confirm" at bounding box center [198, 127] width 24 height 10
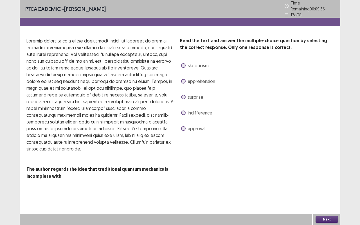
click at [183, 63] on span at bounding box center [183, 65] width 5 height 5
click at [328, 160] on button "Next" at bounding box center [327, 219] width 23 height 7
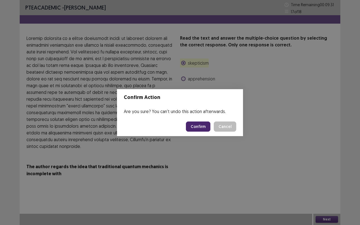
click at [202, 126] on button "Confirm" at bounding box center [198, 127] width 24 height 10
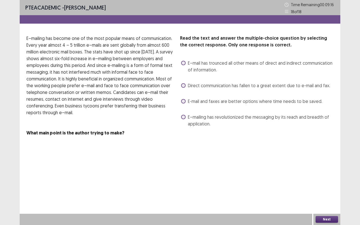
click at [184, 62] on span at bounding box center [183, 63] width 5 height 5
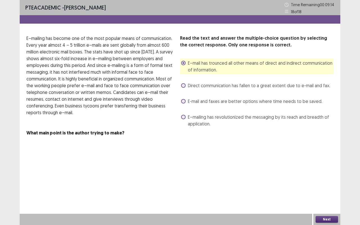
click at [329, 160] on button "Next" at bounding box center [327, 219] width 23 height 7
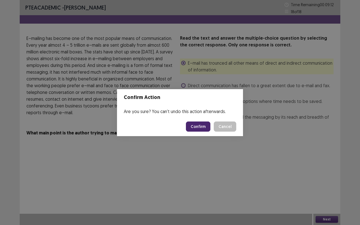
click at [207, 129] on button "Confirm" at bounding box center [198, 127] width 24 height 10
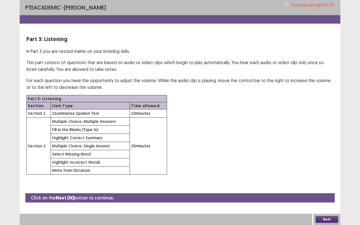
click at [324, 160] on button "Next" at bounding box center [327, 219] width 23 height 7
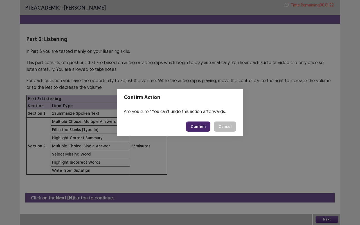
click at [205, 126] on button "Confirm" at bounding box center [198, 127] width 24 height 10
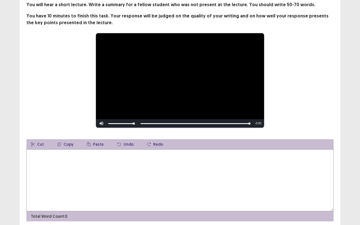
scroll to position [35, 0]
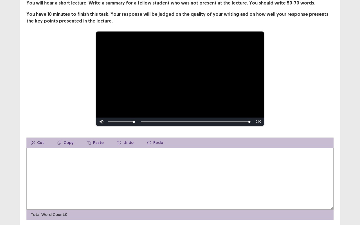
click at [104, 160] on textarea at bounding box center [179, 179] width 307 height 62
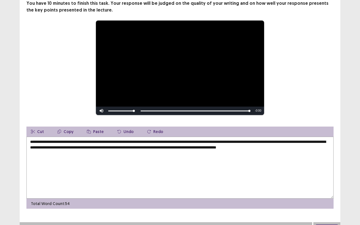
scroll to position [55, 0]
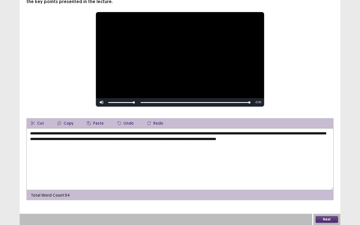
type textarea "**********"
click at [332, 160] on button "Next" at bounding box center [327, 219] width 23 height 7
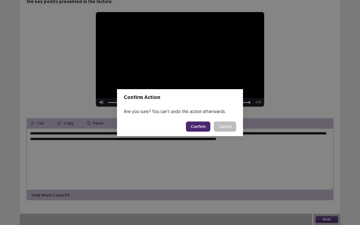
click at [204, 127] on button "Confirm" at bounding box center [198, 127] width 24 height 10
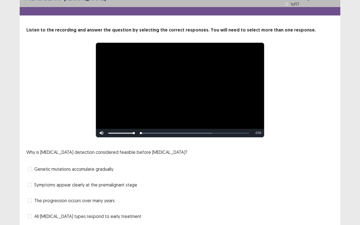
scroll to position [26, 0]
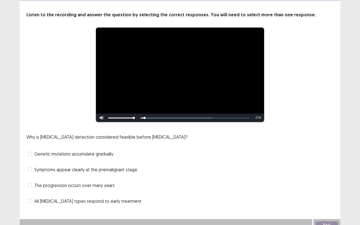
click at [32, 160] on span at bounding box center [30, 185] width 5 height 5
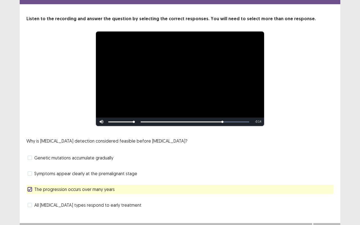
scroll to position [25, 0]
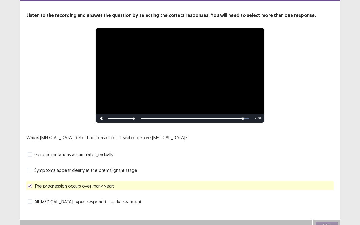
click at [153, 159] on div "Why is [MEDICAL_DATA] detection considered feasible before [MEDICAL_DATA]? Gene…" at bounding box center [179, 170] width 307 height 72
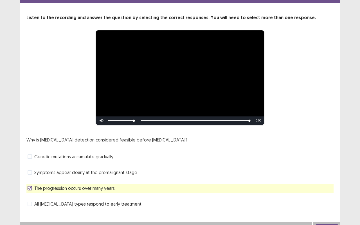
scroll to position [29, 0]
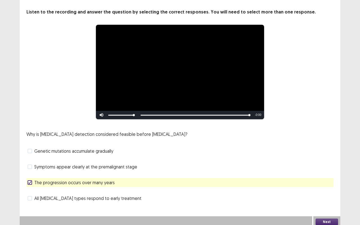
click at [30, 149] on span at bounding box center [30, 151] width 5 height 5
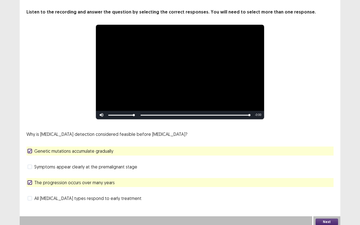
click at [331, 160] on button "Next" at bounding box center [327, 222] width 23 height 7
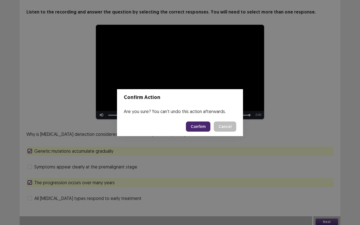
click at [199, 126] on button "Confirm" at bounding box center [198, 127] width 24 height 10
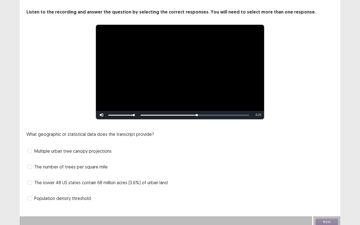
click at [31, 160] on span at bounding box center [30, 182] width 5 height 5
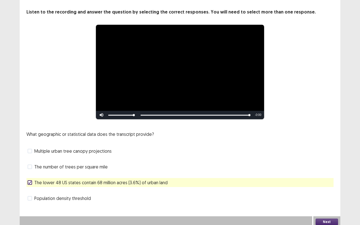
click at [29, 160] on span at bounding box center [30, 167] width 5 height 5
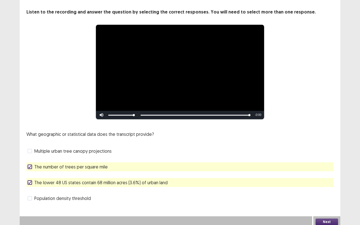
click at [322, 160] on button "Next" at bounding box center [327, 222] width 23 height 7
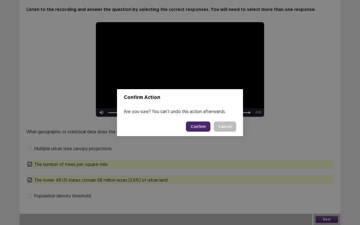
click at [202, 127] on button "Confirm" at bounding box center [198, 127] width 24 height 10
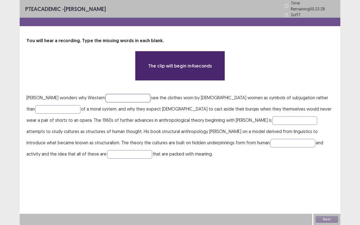
click at [134, 96] on input "text" at bounding box center [127, 98] width 45 height 8
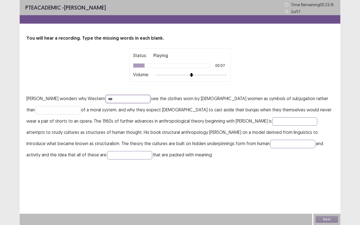
type input "***"
click at [55, 112] on input "text" at bounding box center [57, 110] width 45 height 8
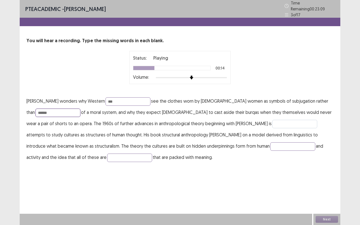
type input "******"
click at [272, 123] on input "text" at bounding box center [294, 124] width 45 height 8
type input "*******"
click at [270, 145] on input "text" at bounding box center [292, 146] width 45 height 8
type input "*****"
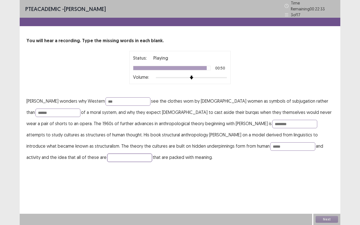
click at [107, 157] on input "text" at bounding box center [129, 158] width 45 height 8
type input "*********"
click at [107, 98] on input "***" at bounding box center [127, 101] width 45 height 8
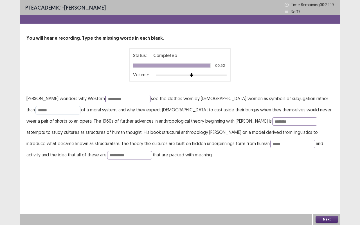
type input "********"
click at [55, 111] on input "******" at bounding box center [57, 110] width 45 height 8
type input "*********"
click at [272, 121] on input "*******" at bounding box center [294, 121] width 45 height 8
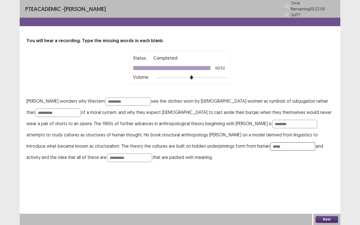
click at [270, 144] on input "*****" at bounding box center [292, 146] width 45 height 8
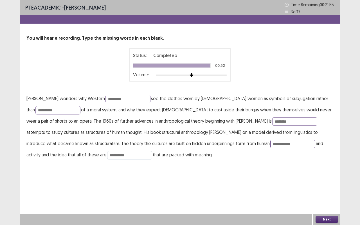
type input "**********"
click at [107, 156] on input "*********" at bounding box center [129, 155] width 45 height 8
click at [334, 217] on button "Next" at bounding box center [327, 219] width 23 height 7
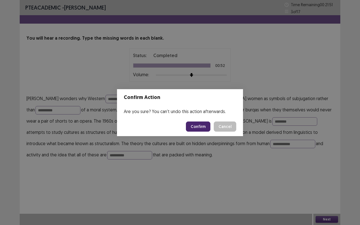
click at [204, 126] on button "Confirm" at bounding box center [198, 127] width 24 height 10
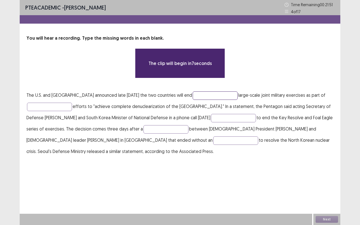
click at [194, 96] on input "text" at bounding box center [215, 95] width 45 height 8
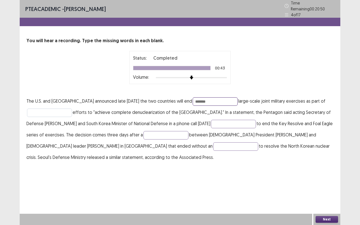
type input "******"
click at [54, 112] on input "text" at bounding box center [49, 113] width 45 height 8
type input "**********"
click at [248, 122] on input "text" at bounding box center [233, 124] width 45 height 8
type input "*******"
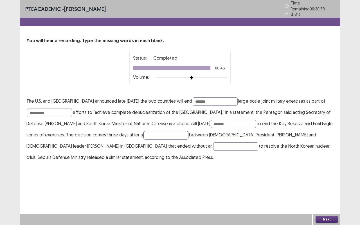
click at [182, 134] on input "text" at bounding box center [165, 135] width 45 height 8
type input "******"
click at [213, 145] on input "text" at bounding box center [235, 146] width 45 height 8
type input "***"
click at [332, 219] on button "Next" at bounding box center [327, 219] width 23 height 7
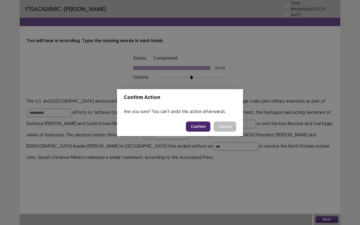
click at [206, 127] on button "Confirm" at bounding box center [198, 127] width 24 height 10
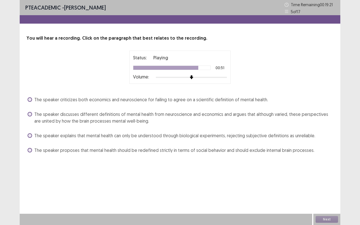
click at [217, 158] on div "PTE academic - Pema Youden Time Remaining 00 : 19 : 21 5 of 17 You will hear a …" at bounding box center [180, 83] width 321 height 166
click at [30, 114] on span at bounding box center [30, 114] width 5 height 5
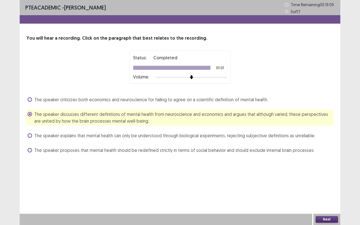
click at [333, 218] on button "Next" at bounding box center [327, 219] width 23 height 7
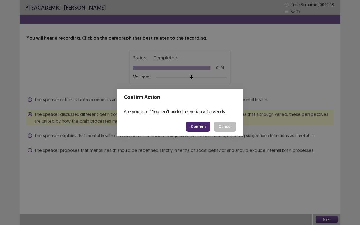
click at [201, 124] on button "Confirm" at bounding box center [198, 127] width 24 height 10
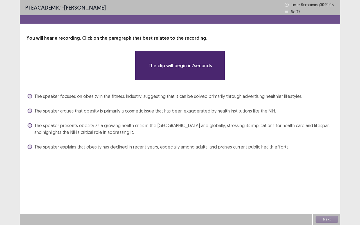
click at [50, 97] on span "The speaker focuses on obesity in the fitness industry, suggesting that it can …" at bounding box center [168, 96] width 268 height 7
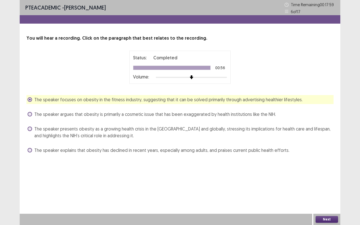
click at [30, 129] on span at bounding box center [30, 129] width 5 height 5
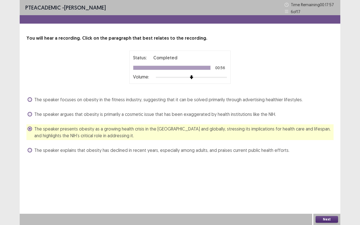
click at [334, 220] on button "Next" at bounding box center [327, 219] width 23 height 7
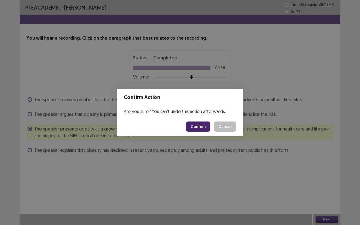
click at [203, 127] on button "Confirm" at bounding box center [198, 127] width 24 height 10
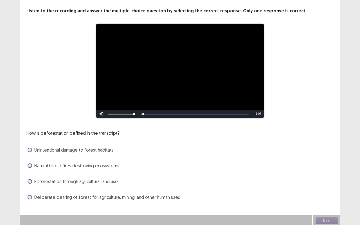
scroll to position [29, 0]
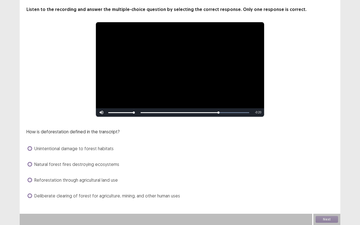
click at [31, 181] on span at bounding box center [30, 180] width 5 height 5
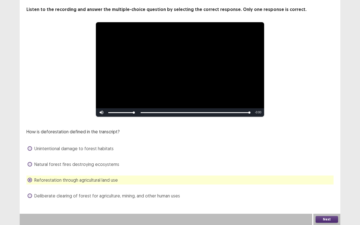
click at [329, 219] on button "Next" at bounding box center [327, 219] width 23 height 7
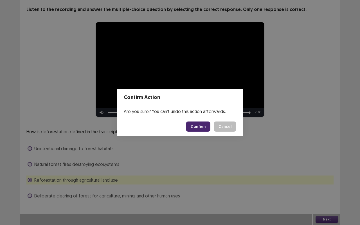
click at [209, 125] on button "Confirm" at bounding box center [198, 127] width 24 height 10
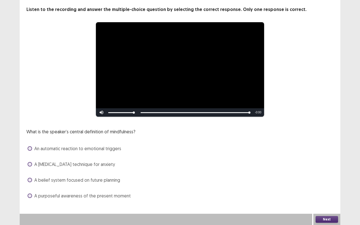
click at [32, 195] on label "A purposeful awareness of the present moment" at bounding box center [79, 195] width 103 height 7
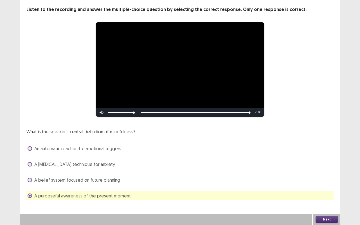
click at [334, 220] on button "Next" at bounding box center [327, 219] width 23 height 7
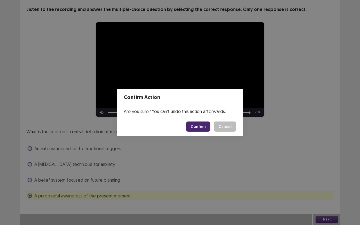
click at [204, 128] on button "Confirm" at bounding box center [198, 127] width 24 height 10
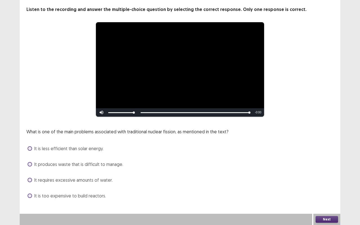
click at [30, 148] on span at bounding box center [30, 148] width 5 height 5
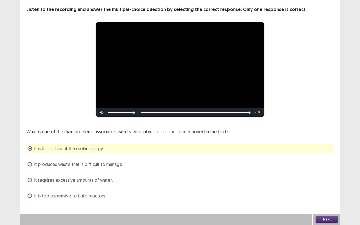
click at [336, 219] on button "Next" at bounding box center [327, 219] width 23 height 7
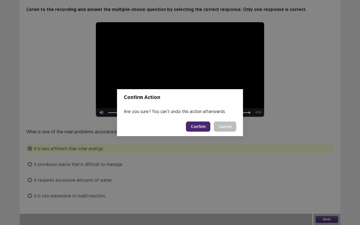
click at [200, 126] on button "Confirm" at bounding box center [198, 127] width 24 height 10
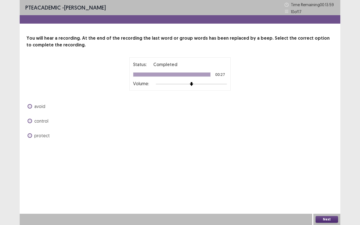
click at [30, 120] on span at bounding box center [30, 121] width 5 height 5
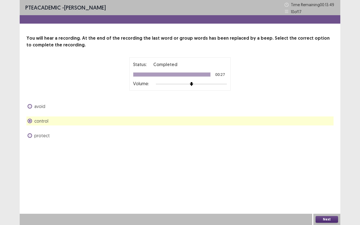
click at [330, 218] on button "Next" at bounding box center [327, 219] width 23 height 7
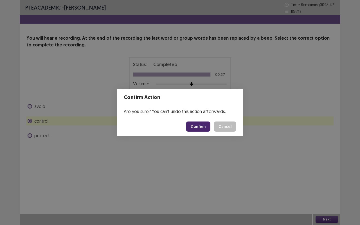
click at [209, 126] on button "Confirm" at bounding box center [198, 127] width 24 height 10
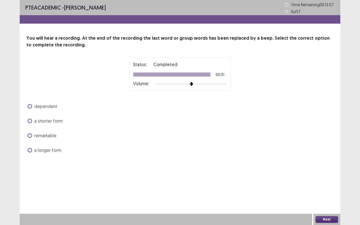
click at [30, 121] on span at bounding box center [30, 121] width 5 height 5
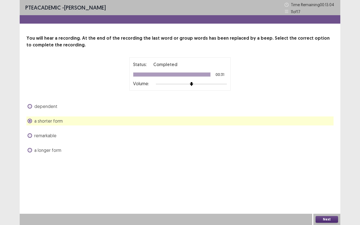
click at [330, 220] on button "Next" at bounding box center [327, 219] width 23 height 7
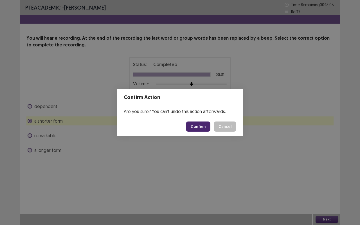
click at [200, 126] on button "Confirm" at bounding box center [198, 127] width 24 height 10
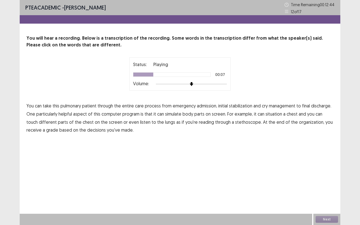
click at [265, 106] on span "cry" at bounding box center [265, 105] width 6 height 7
click at [275, 115] on span "situation" at bounding box center [274, 114] width 17 height 7
click at [199, 122] on span "reading" at bounding box center [206, 122] width 15 height 7
click at [299, 123] on span "organization," at bounding box center [311, 122] width 25 height 7
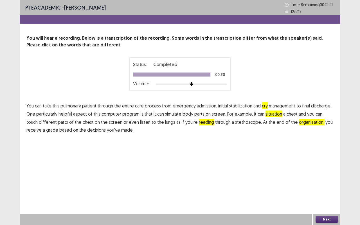
click at [329, 218] on button "Next" at bounding box center [327, 219] width 23 height 7
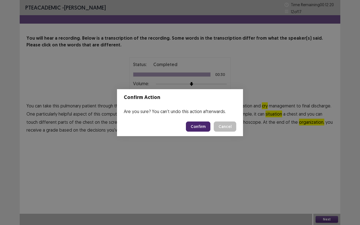
click at [205, 127] on button "Confirm" at bounding box center [198, 127] width 24 height 10
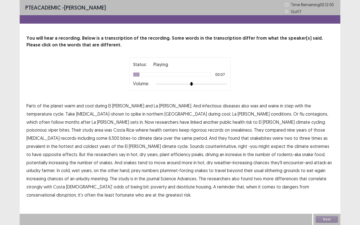
click at [52, 111] on span "temperature" at bounding box center [39, 114] width 26 height 7
click at [305, 116] on span "contagions," at bounding box center [316, 114] width 23 height 7
click at [231, 131] on span "sneakiness." at bounding box center [242, 130] width 22 height 7
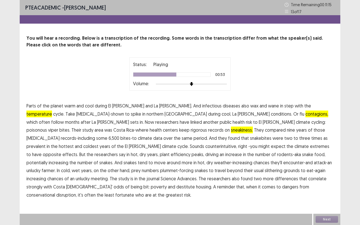
click at [190, 151] on span "efficiency" at bounding box center [181, 154] width 20 height 7
click at [275, 179] on span "differences" at bounding box center [286, 178] width 23 height 7
click at [55, 192] on span "conservational" at bounding box center [40, 195] width 29 height 7
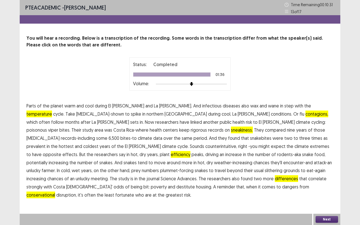
click at [328, 220] on button "Next" at bounding box center [327, 219] width 23 height 7
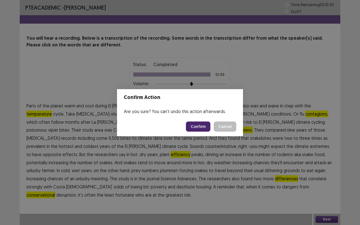
click at [203, 127] on button "Confirm" at bounding box center [198, 127] width 24 height 10
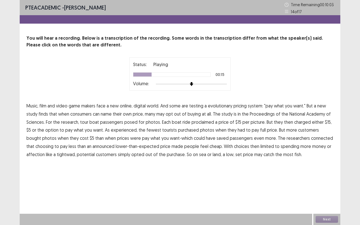
click at [162, 115] on span "may" at bounding box center [160, 114] width 8 height 7
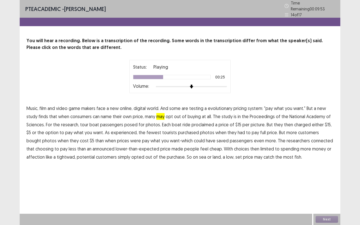
click at [199, 123] on span "proclaimed" at bounding box center [203, 124] width 23 height 7
click at [122, 131] on span "experienced," at bounding box center [124, 132] width 27 height 7
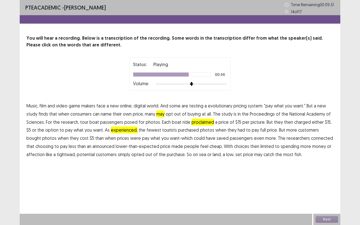
click at [311, 139] on span "connected" at bounding box center [322, 138] width 22 height 7
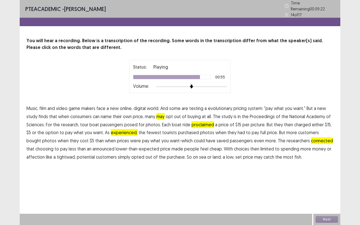
click at [41, 154] on span "affection" at bounding box center [35, 157] width 18 height 7
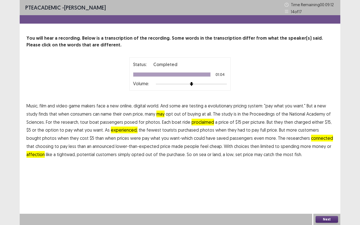
click at [330, 218] on button "Next" at bounding box center [327, 219] width 23 height 7
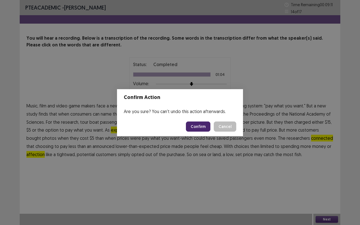
click at [200, 126] on button "Confirm" at bounding box center [198, 127] width 24 height 10
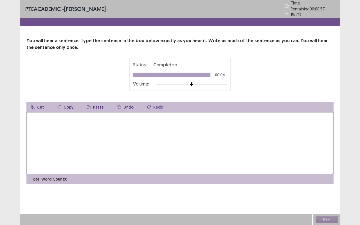
click at [107, 136] on textarea at bounding box center [179, 143] width 307 height 62
click at [131, 118] on textarea "**********" at bounding box center [179, 143] width 307 height 62
type textarea "**********"
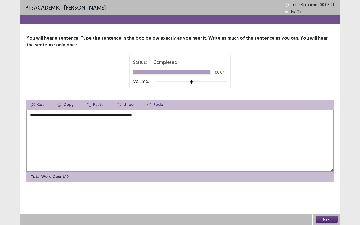
click at [334, 221] on button "Next" at bounding box center [327, 219] width 23 height 7
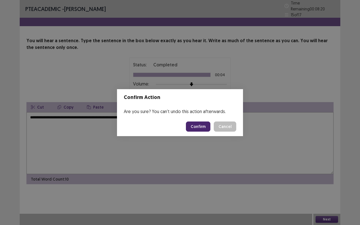
click at [204, 126] on button "Confirm" at bounding box center [198, 127] width 24 height 10
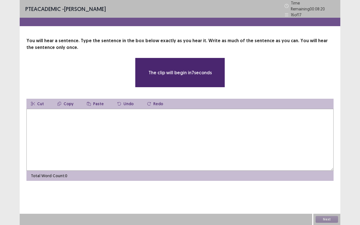
click at [77, 128] on textarea at bounding box center [179, 140] width 307 height 62
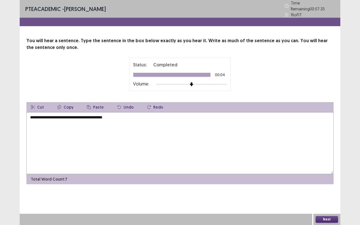
click at [64, 116] on textarea "**********" at bounding box center [179, 143] width 307 height 62
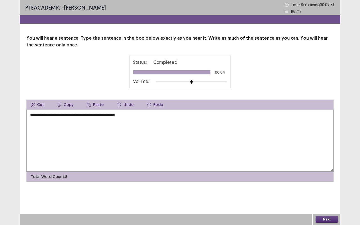
click at [108, 116] on textarea "**********" at bounding box center [179, 141] width 307 height 62
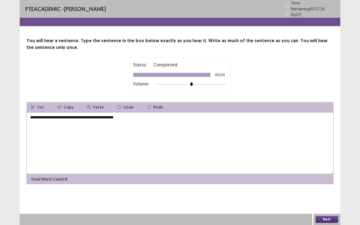
click at [143, 117] on textarea "**********" at bounding box center [179, 143] width 307 height 62
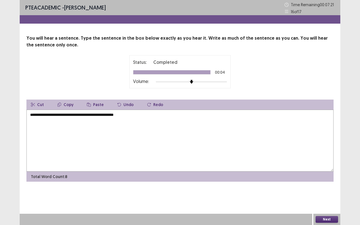
type textarea "**********"
click at [331, 219] on button "Next" at bounding box center [327, 219] width 23 height 7
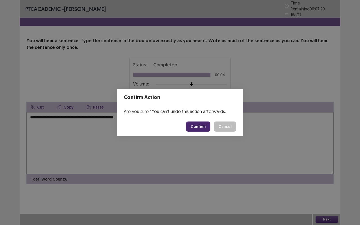
click at [204, 127] on button "Confirm" at bounding box center [198, 127] width 24 height 10
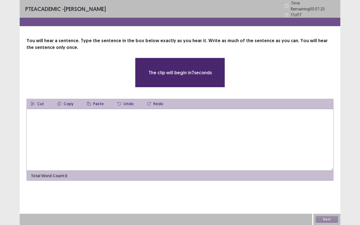
click at [130, 127] on textarea at bounding box center [179, 140] width 307 height 62
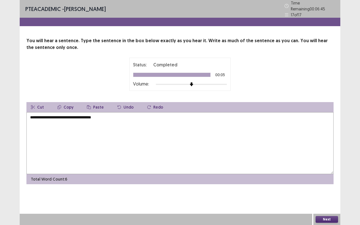
click at [45, 116] on textarea "**********" at bounding box center [179, 143] width 307 height 62
click at [83, 115] on textarea "**********" at bounding box center [179, 143] width 307 height 62
click at [139, 118] on textarea "**********" at bounding box center [179, 143] width 307 height 62
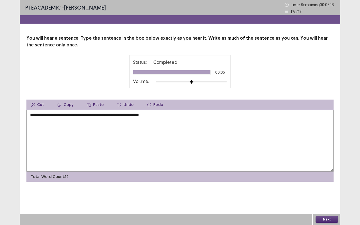
type textarea "**********"
click at [338, 219] on div "Next" at bounding box center [326, 219] width 27 height 11
click at [333, 220] on button "Next" at bounding box center [327, 219] width 23 height 7
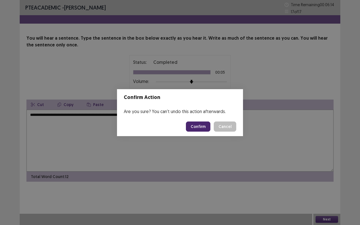
click at [205, 127] on button "Confirm" at bounding box center [198, 127] width 24 height 10
